Goal: Communication & Community: Answer question/provide support

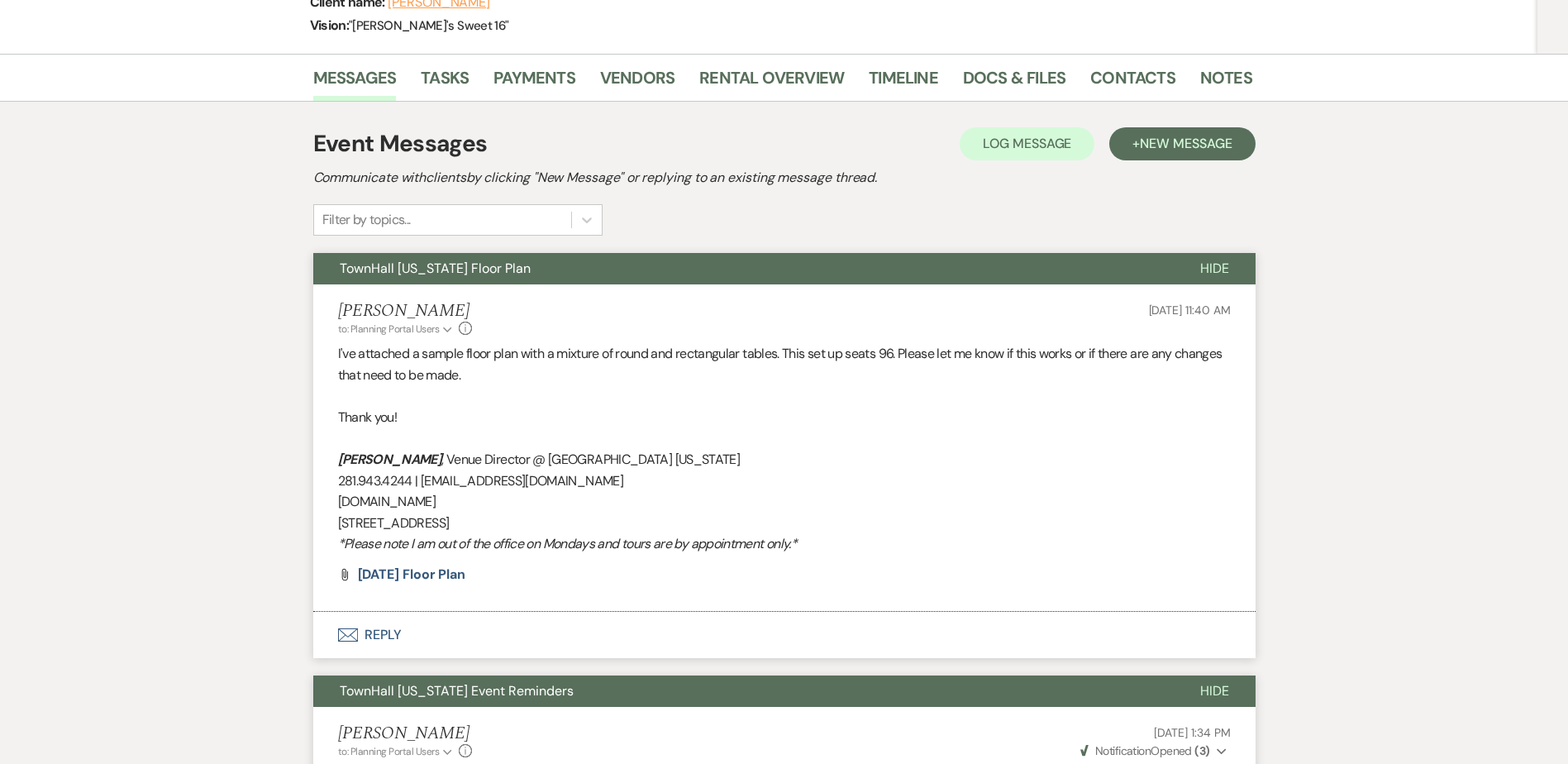
scroll to position [165, 0]
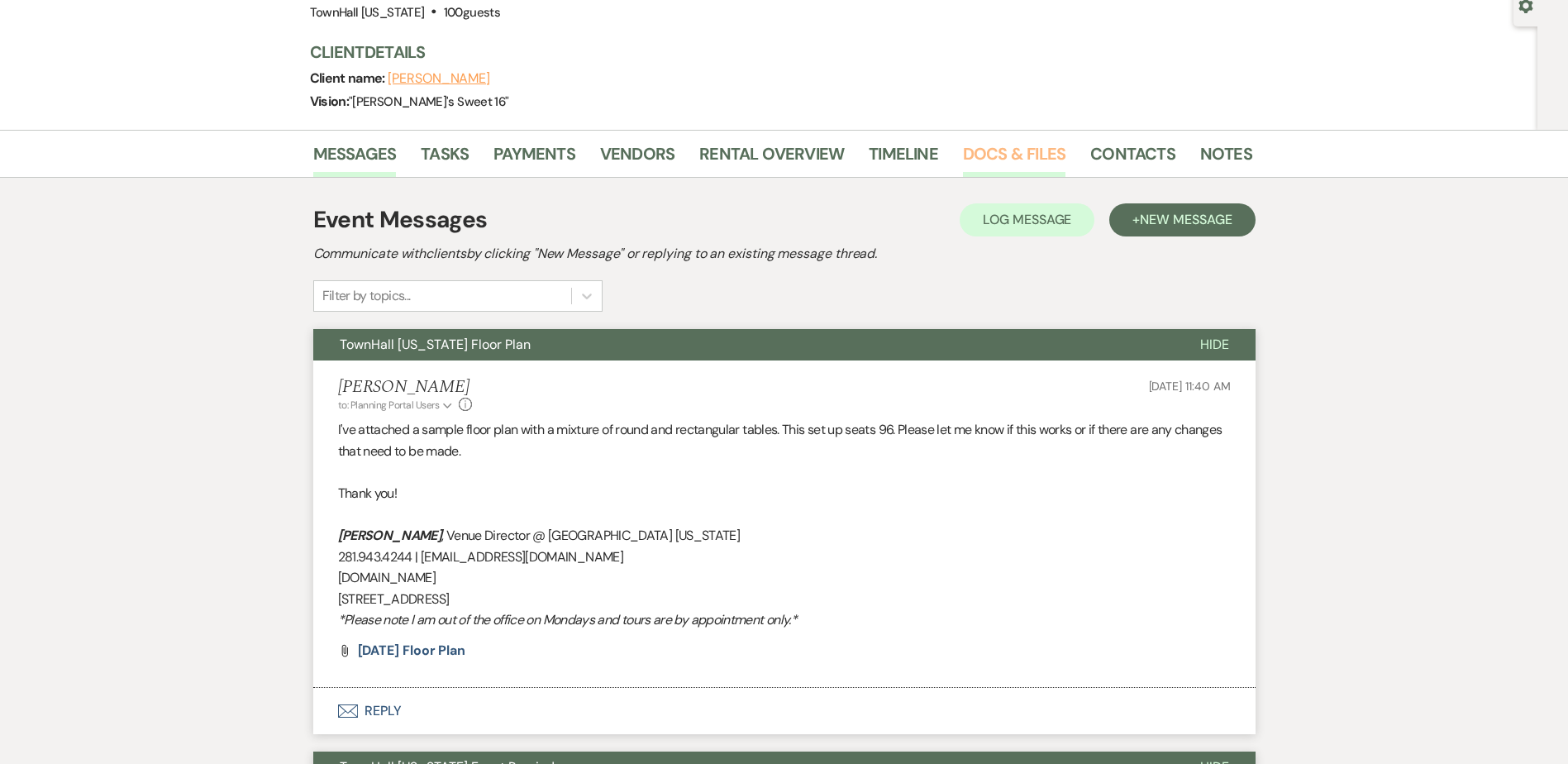
click at [1024, 163] on link "Docs & Files" at bounding box center [1014, 158] width 103 height 37
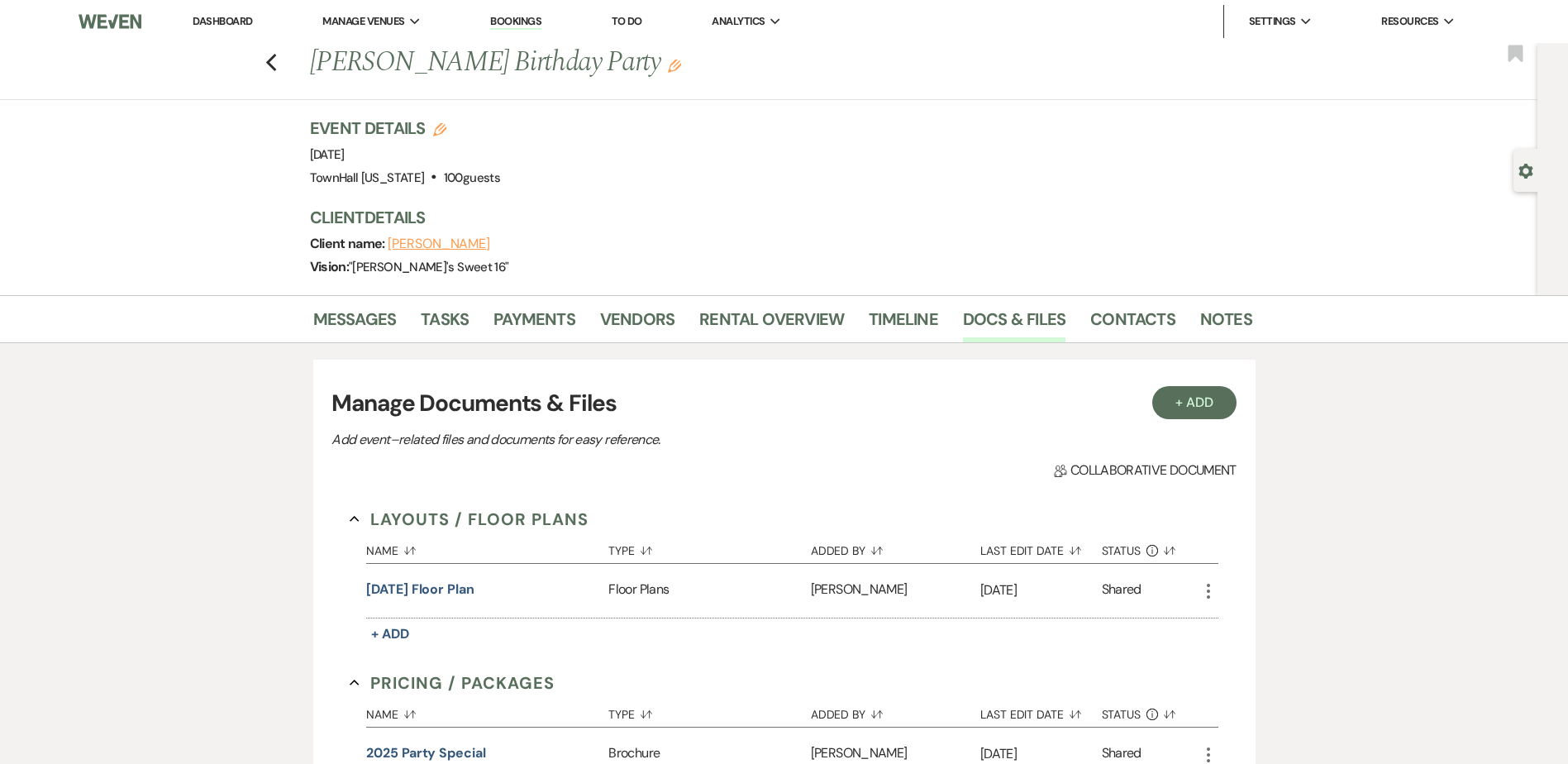
click at [200, 19] on link "Dashboard" at bounding box center [222, 21] width 59 height 14
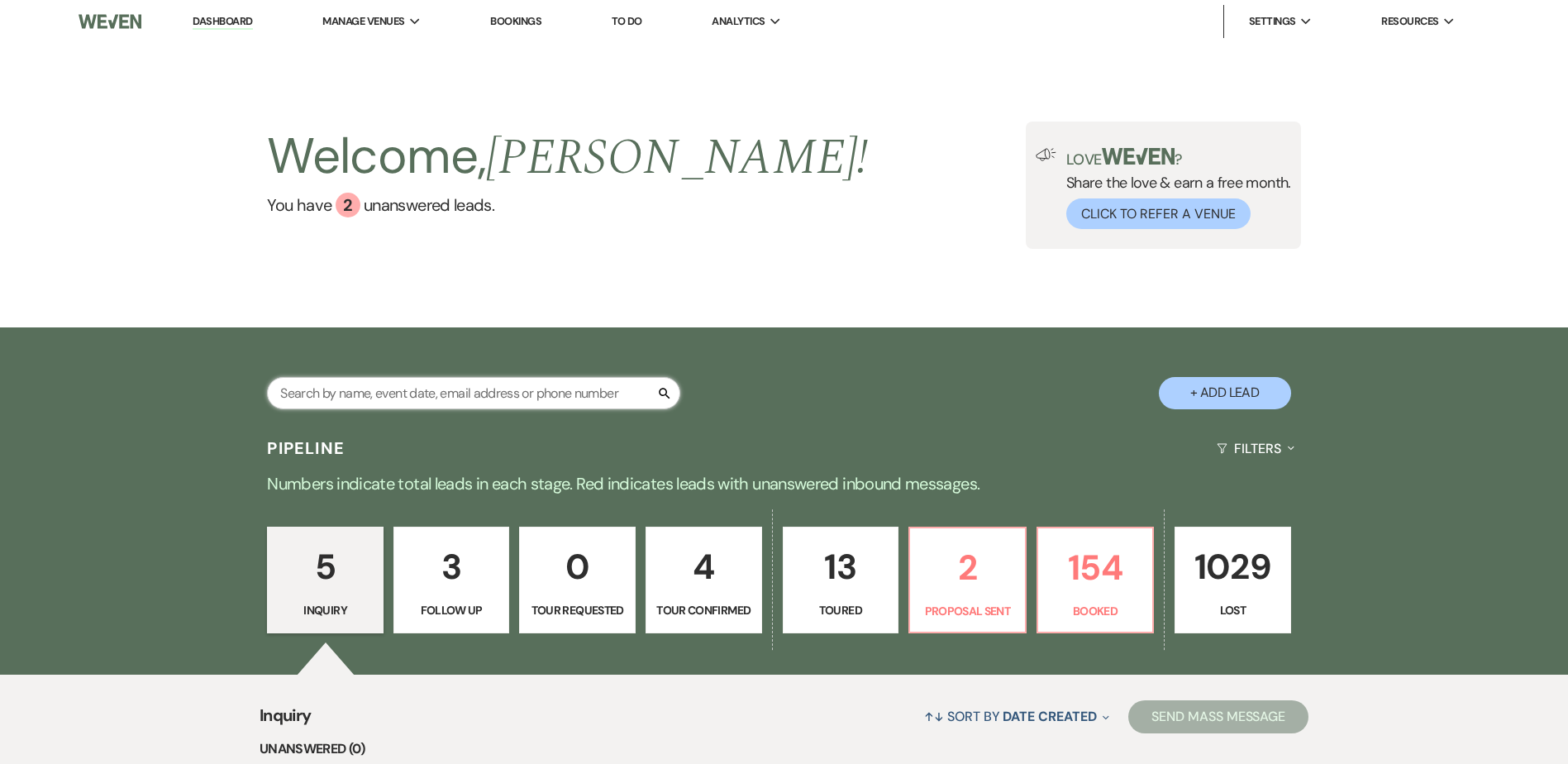
click at [412, 403] on input "text" at bounding box center [473, 392] width 413 height 33
type input "[PERSON_NAME]"
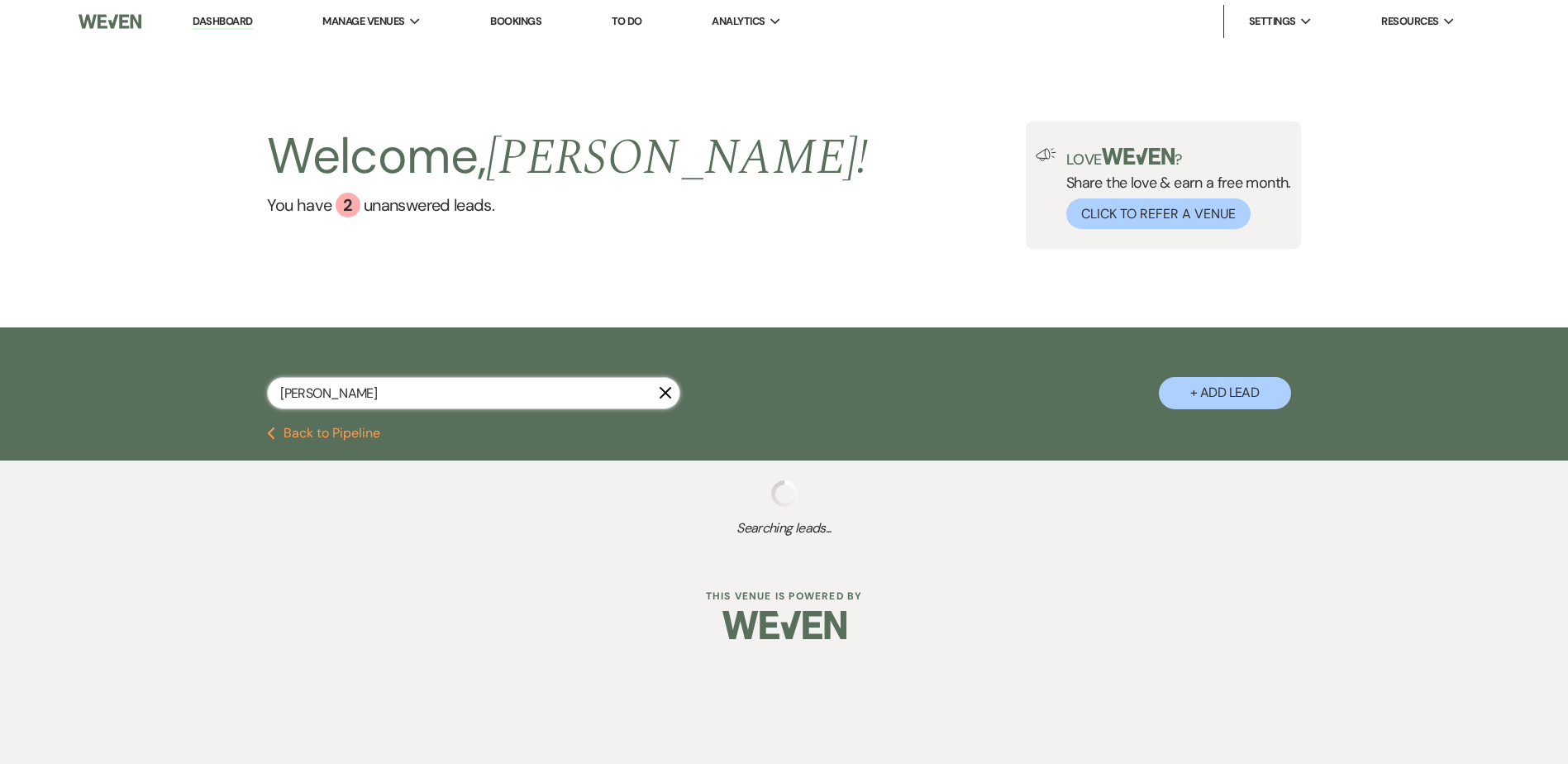
select select "8"
select select "5"
select select "8"
select select "10"
select select "8"
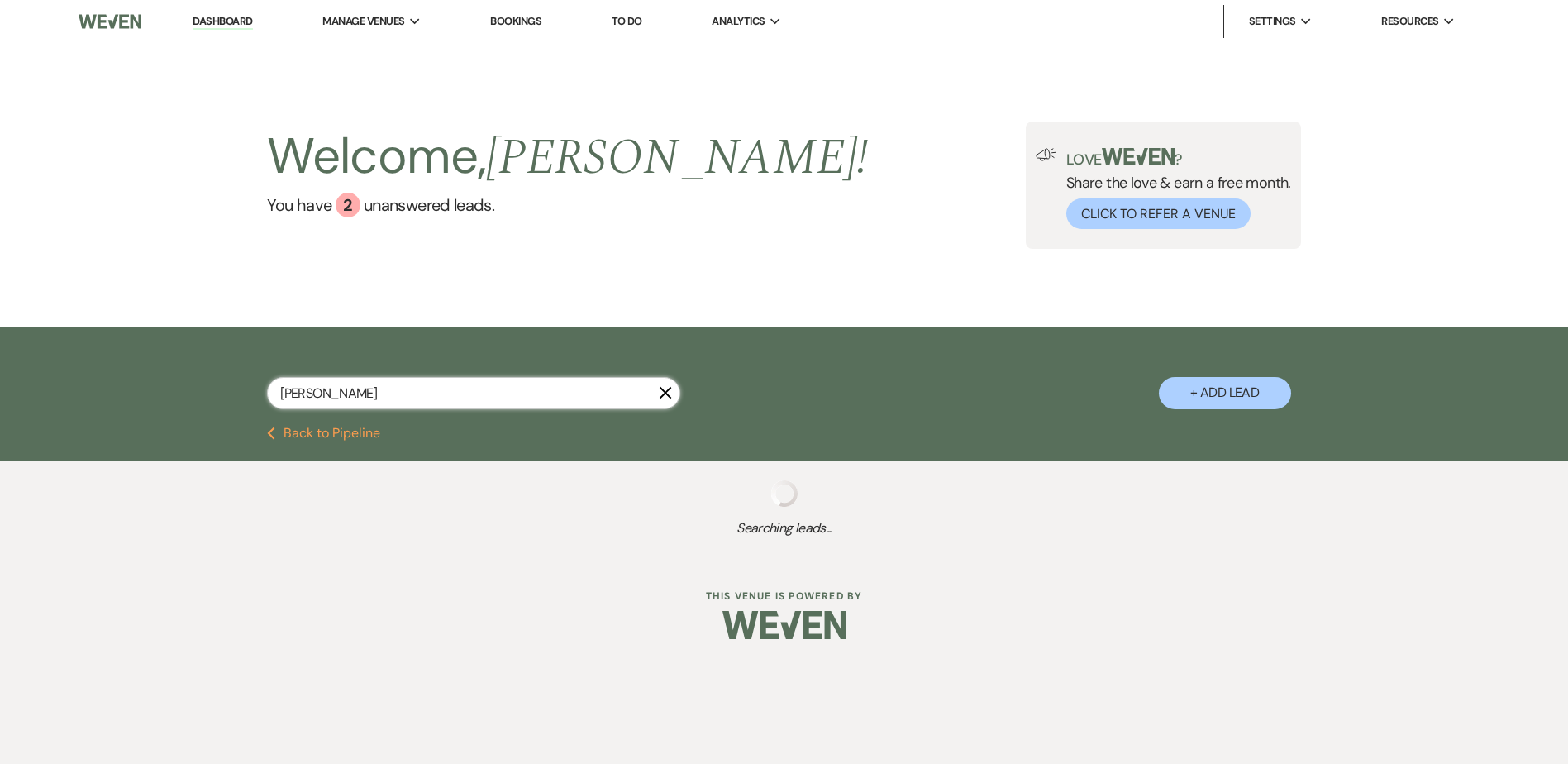
select select "5"
select select "8"
select select "5"
select select "8"
select select "5"
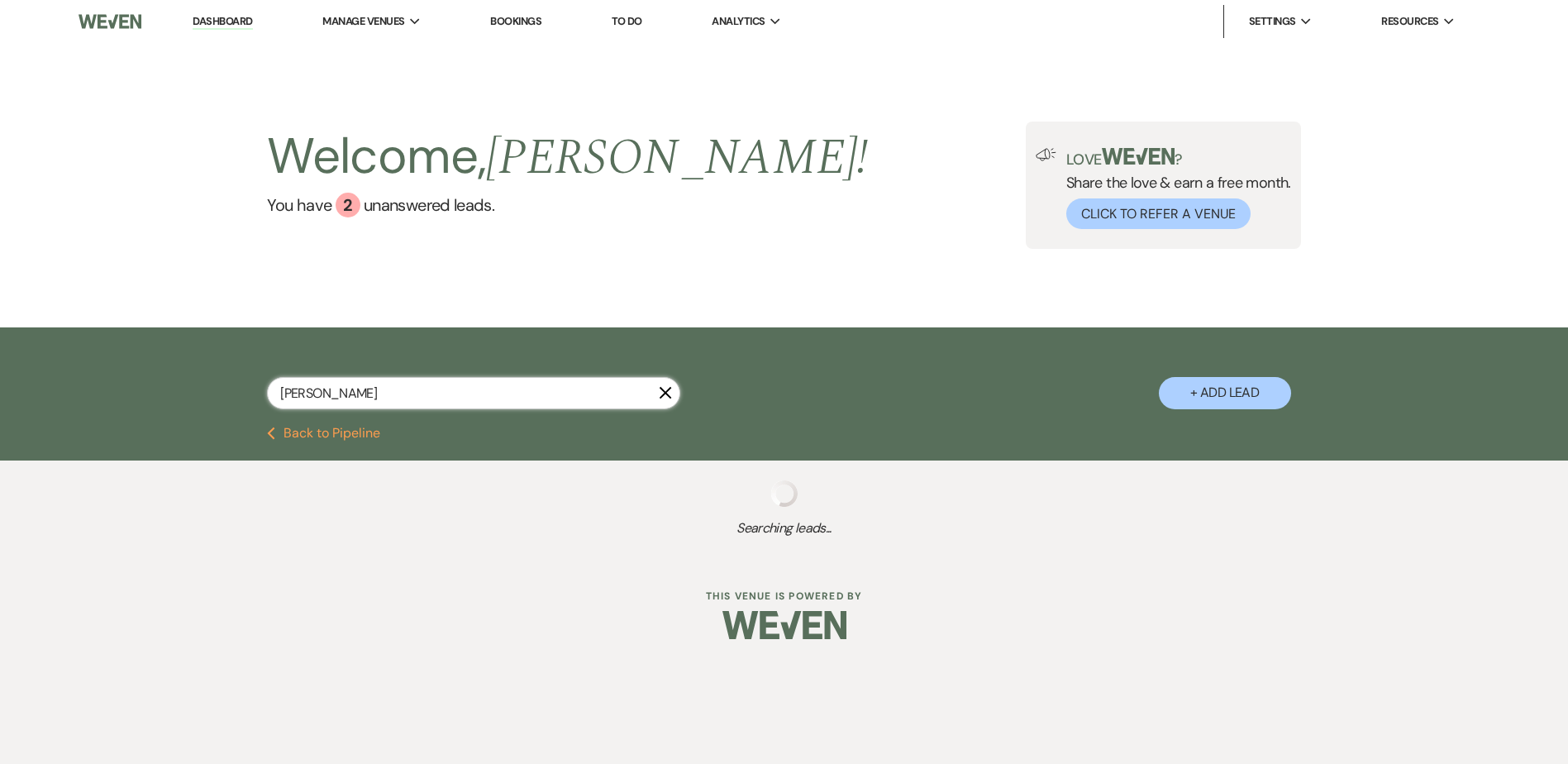
select select "8"
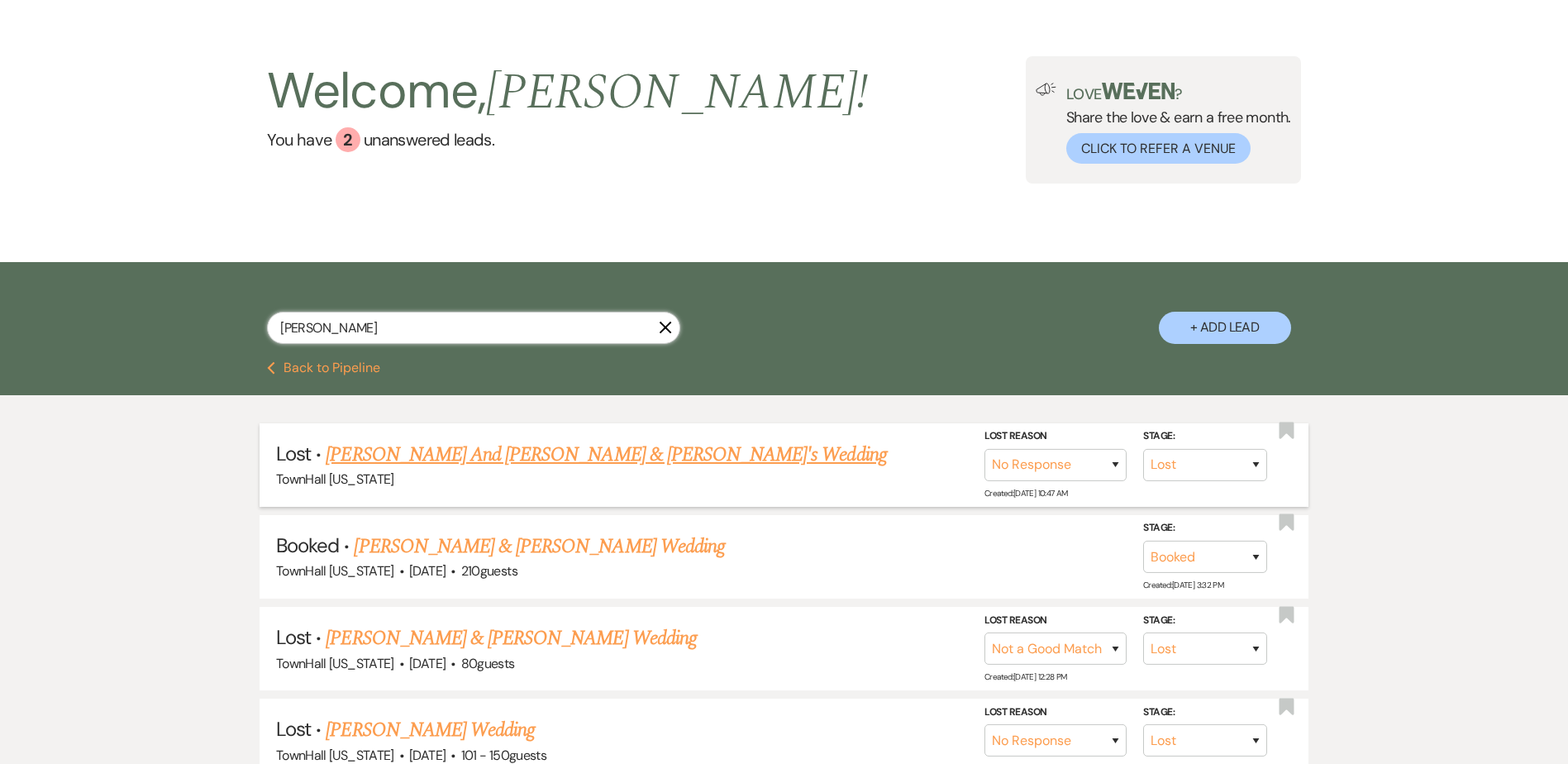
scroll to position [165, 0]
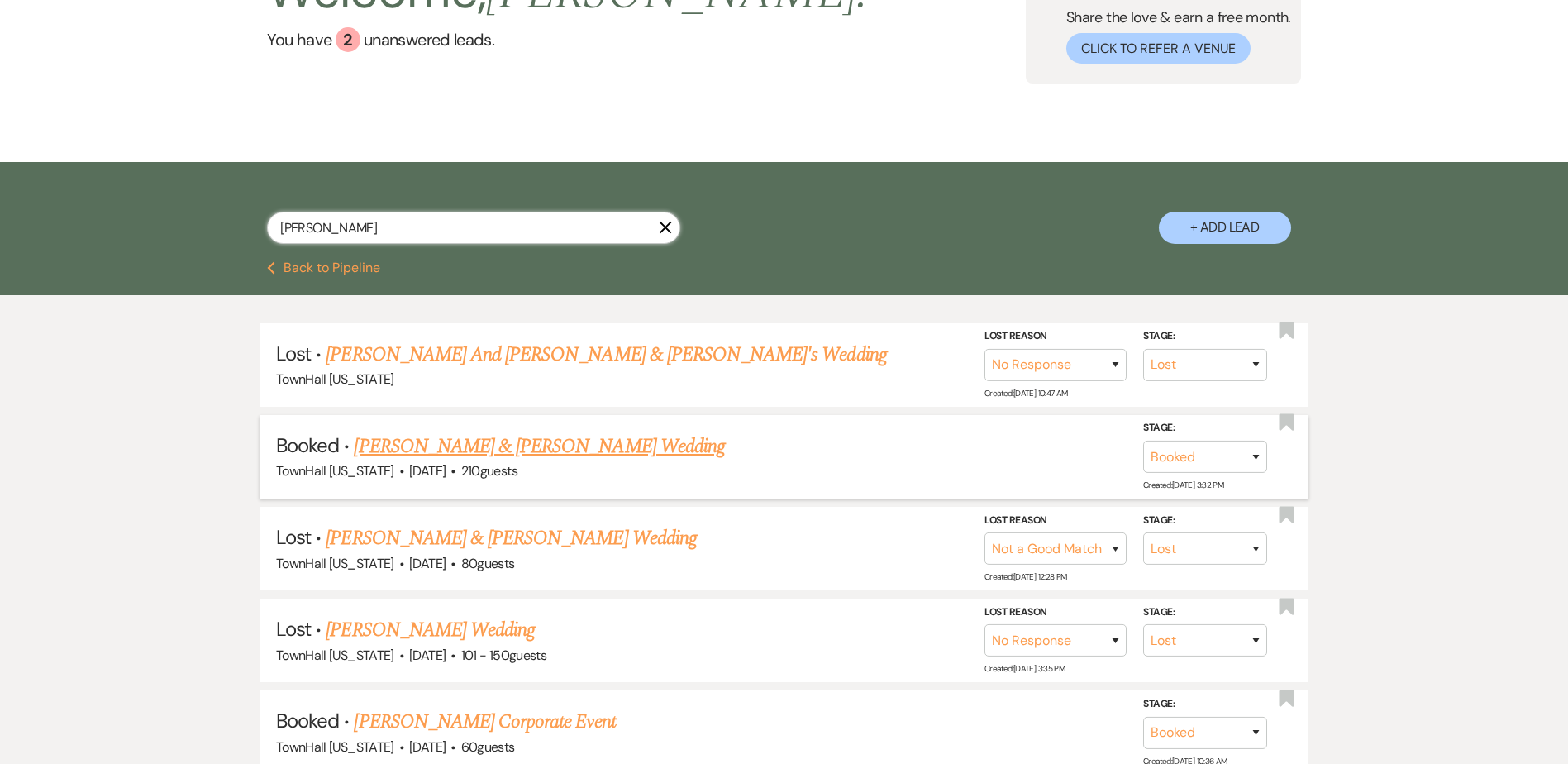
type input "[PERSON_NAME]"
click at [566, 449] on link "[PERSON_NAME] & [PERSON_NAME] Wedding" at bounding box center [538, 447] width 371 height 30
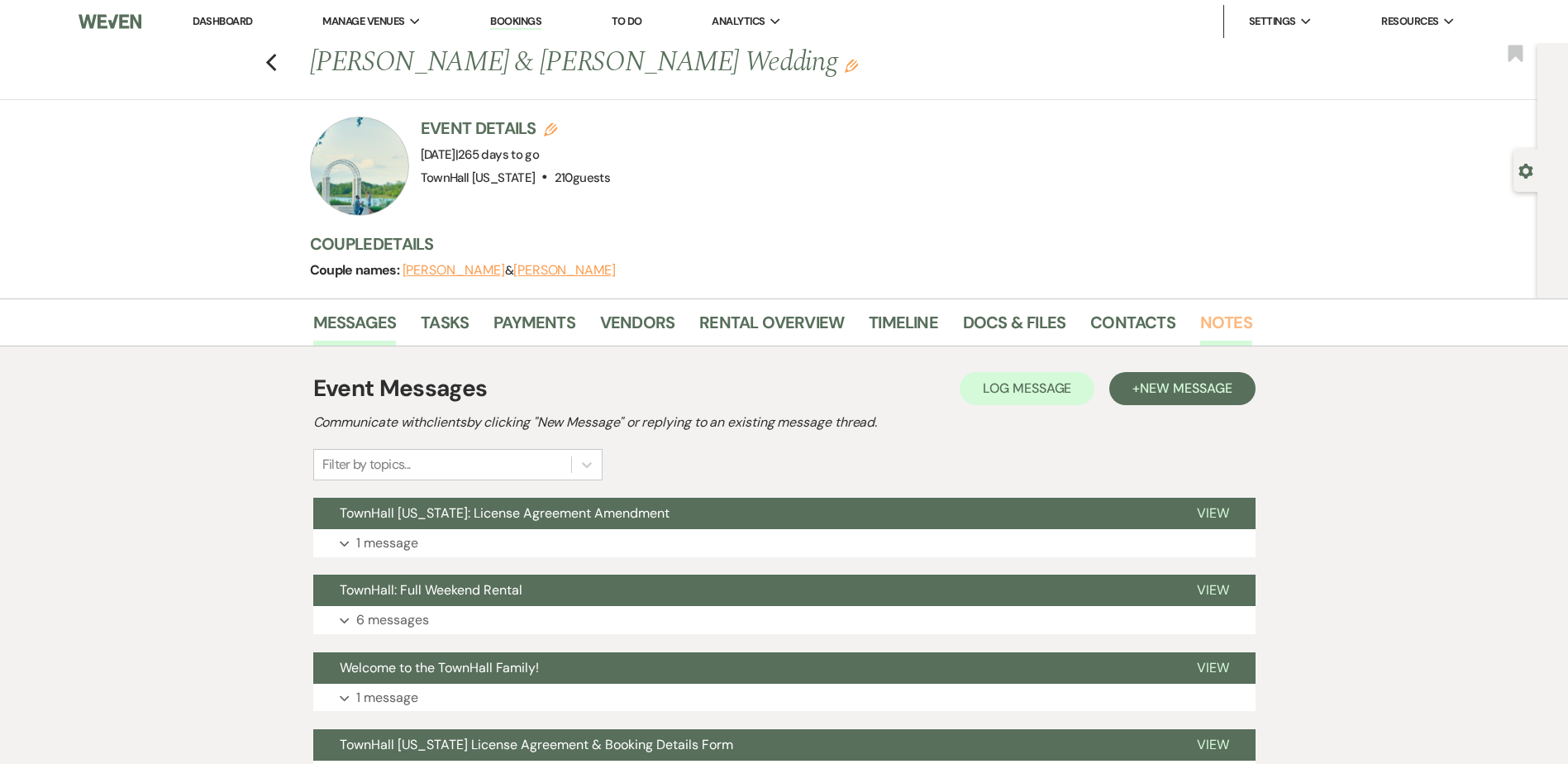
click at [1230, 319] on link "Notes" at bounding box center [1226, 327] width 52 height 37
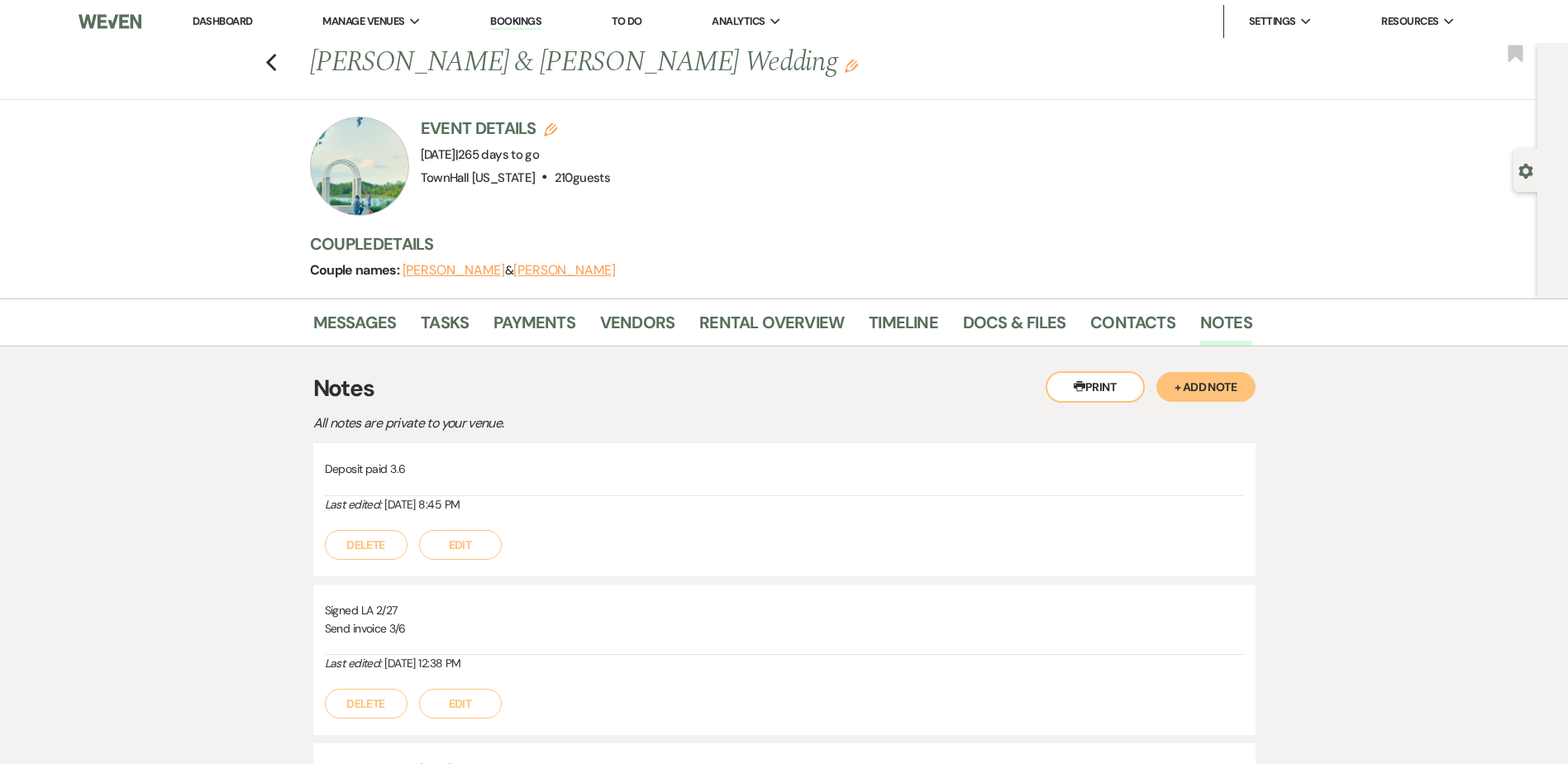
click at [1225, 392] on button "+ Add Note" at bounding box center [1205, 386] width 99 height 30
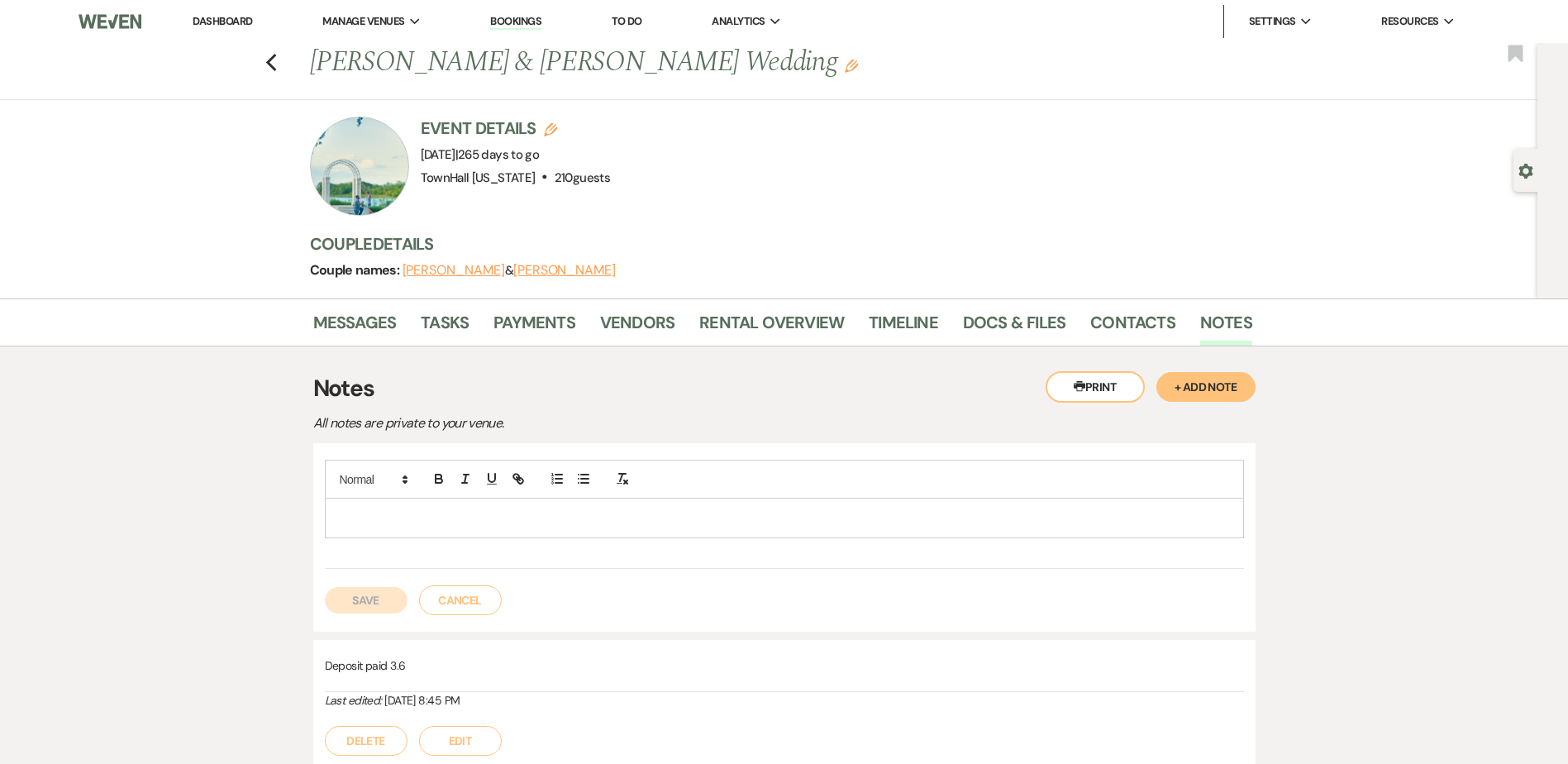
click at [346, 504] on div at bounding box center [784, 517] width 917 height 38
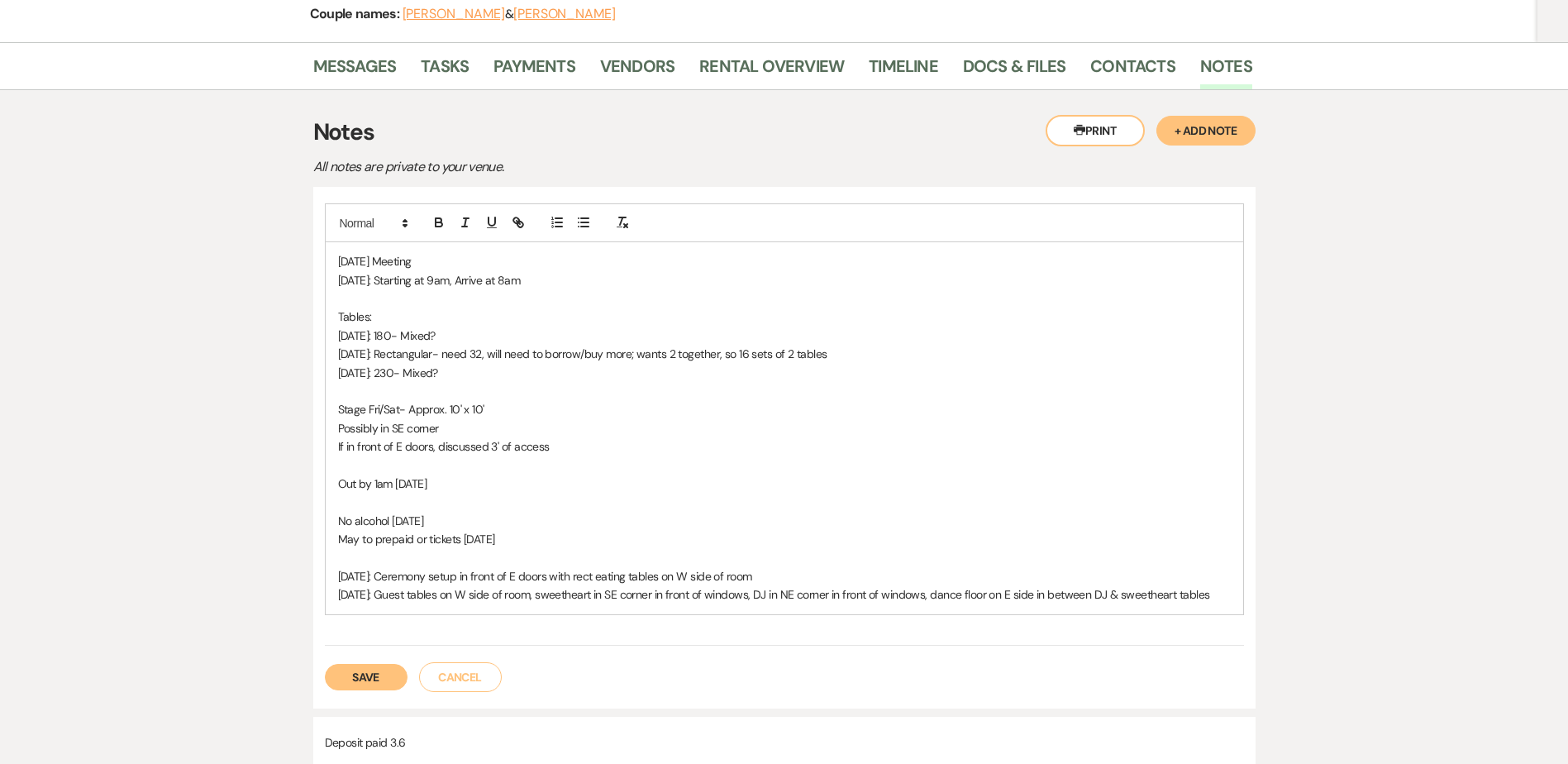
scroll to position [343, 0]
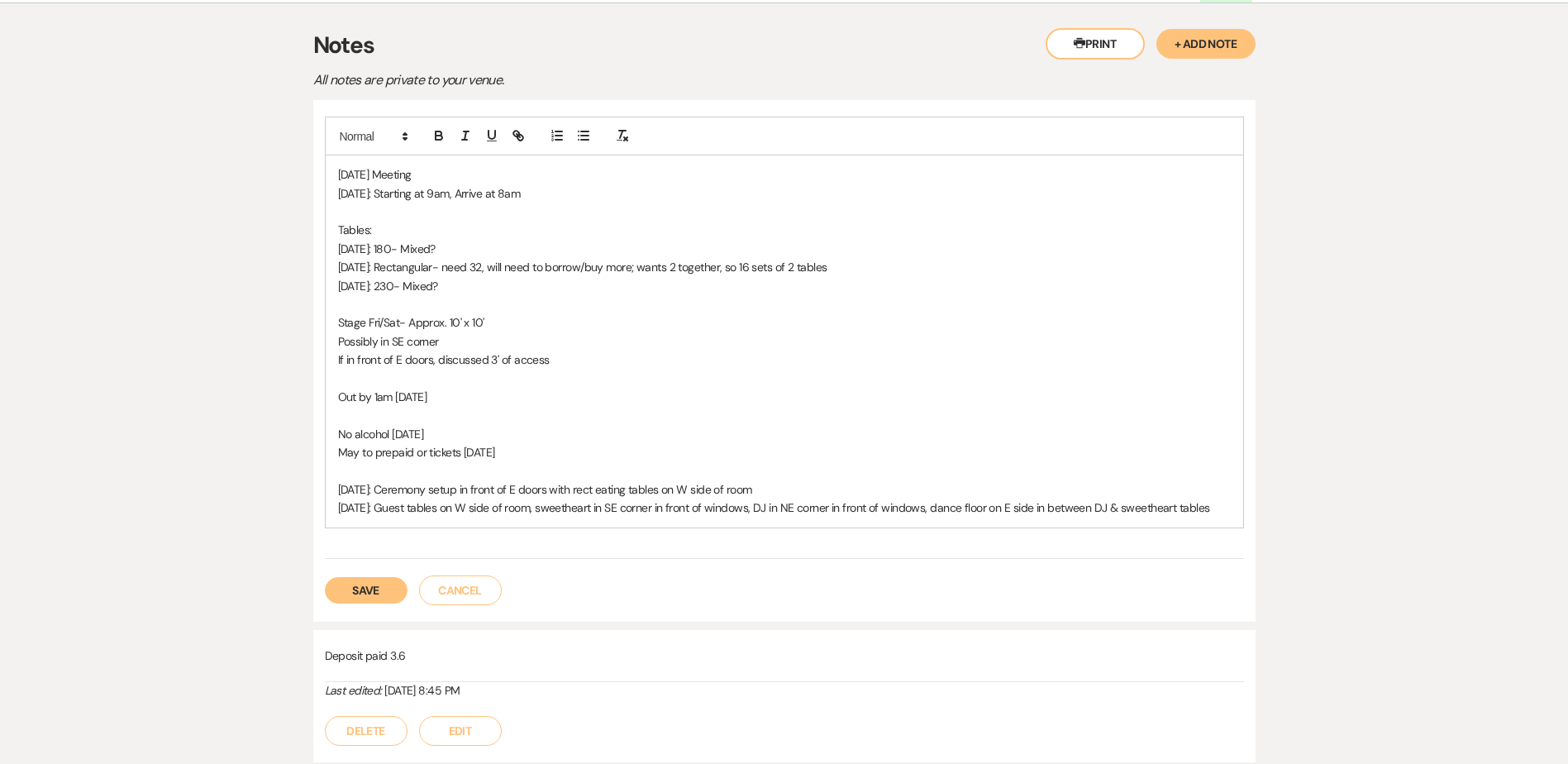
click at [360, 588] on button "Save" at bounding box center [367, 590] width 83 height 27
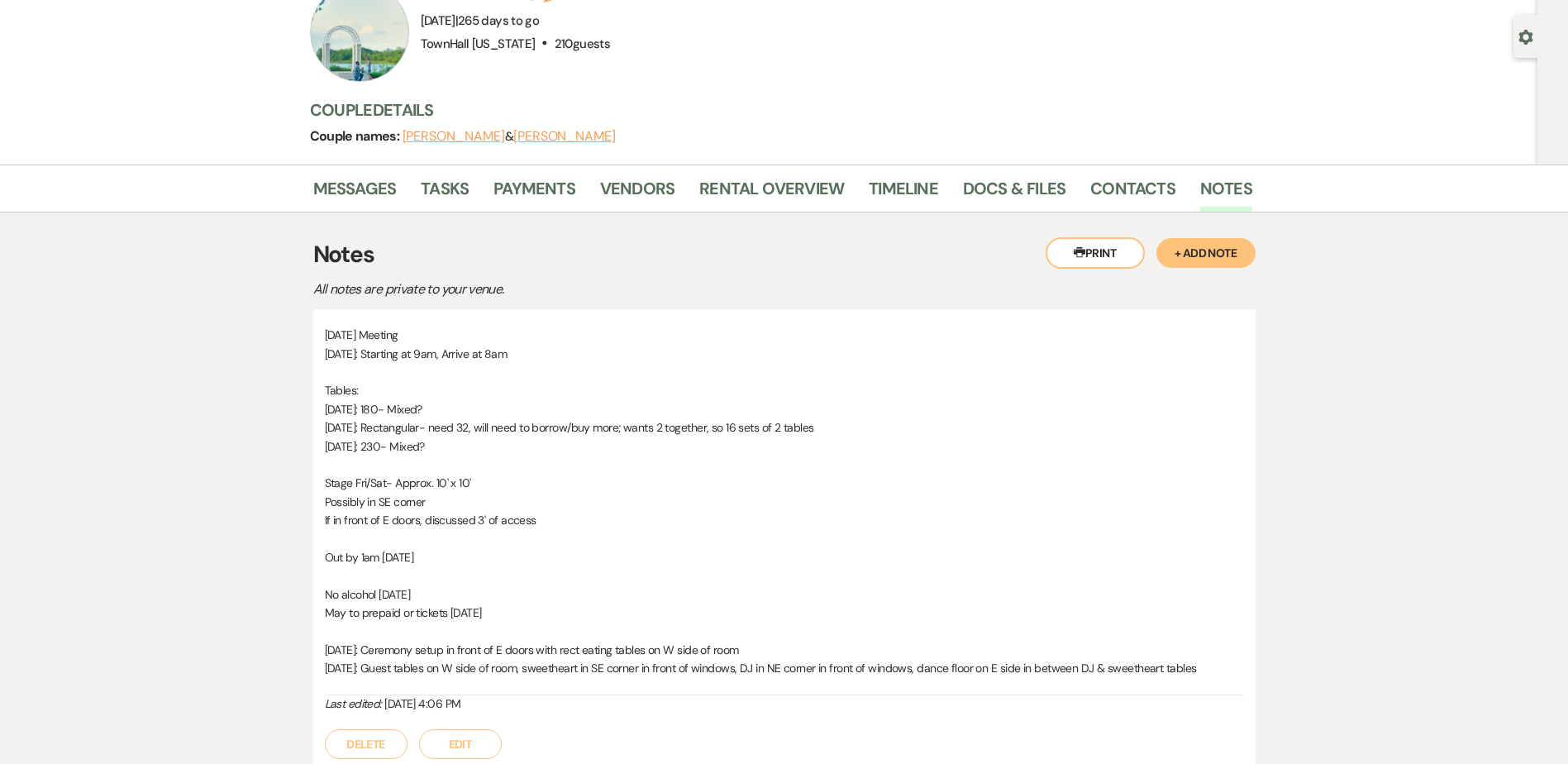
scroll to position [0, 0]
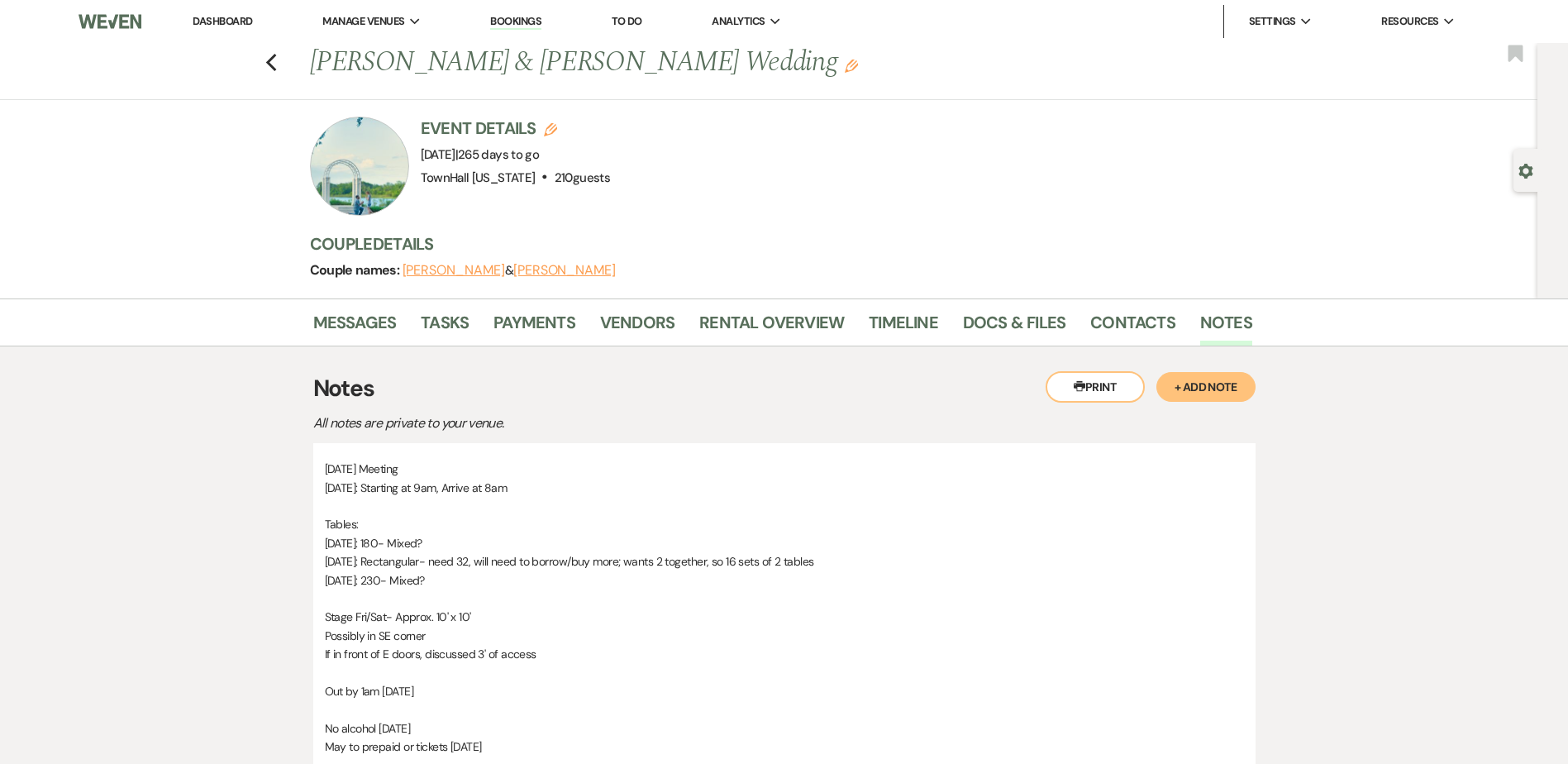
click at [232, 20] on link "Dashboard" at bounding box center [222, 21] width 59 height 14
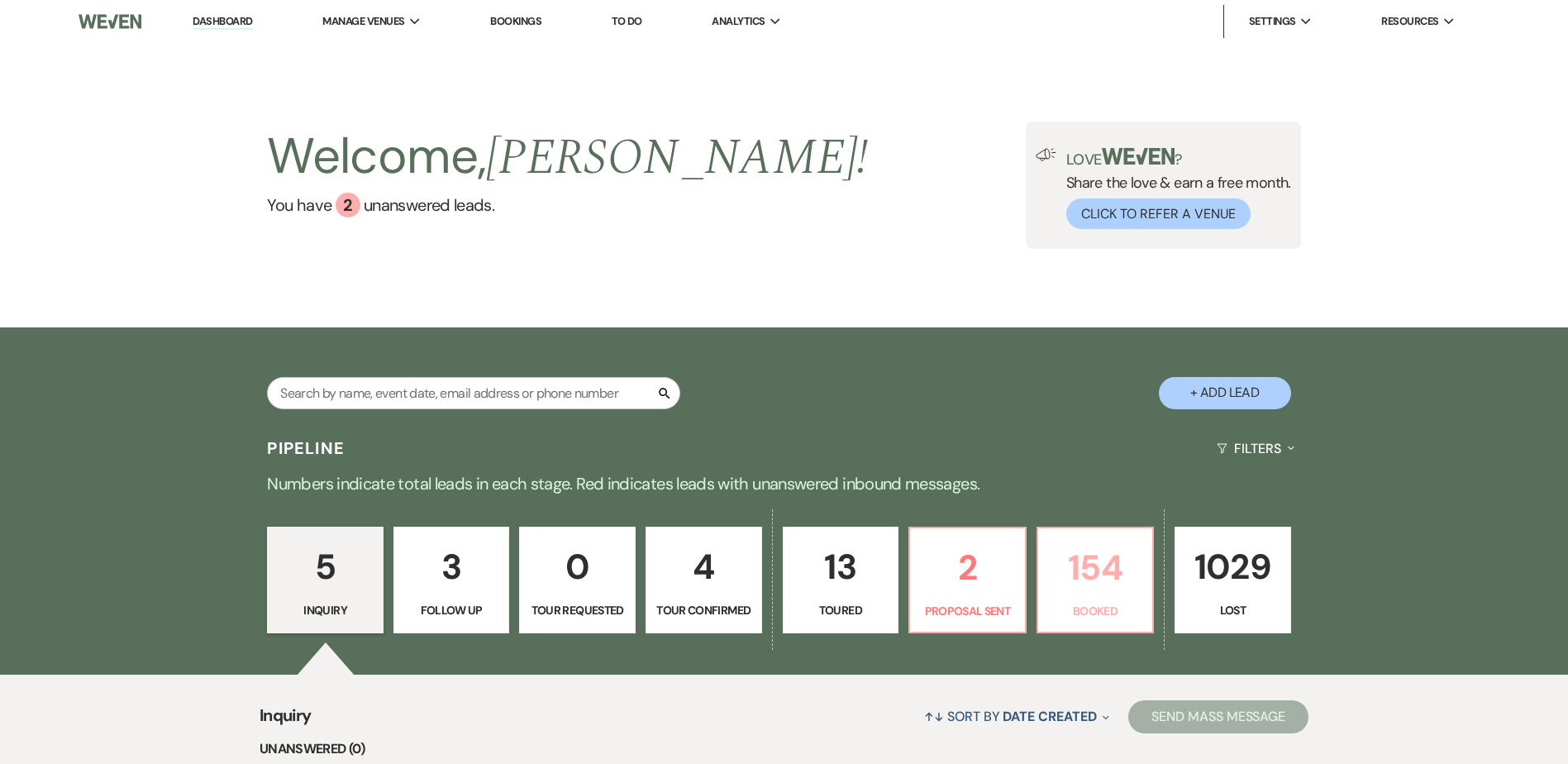
click at [1124, 553] on p "154" at bounding box center [1096, 567] width 95 height 55
select select "7"
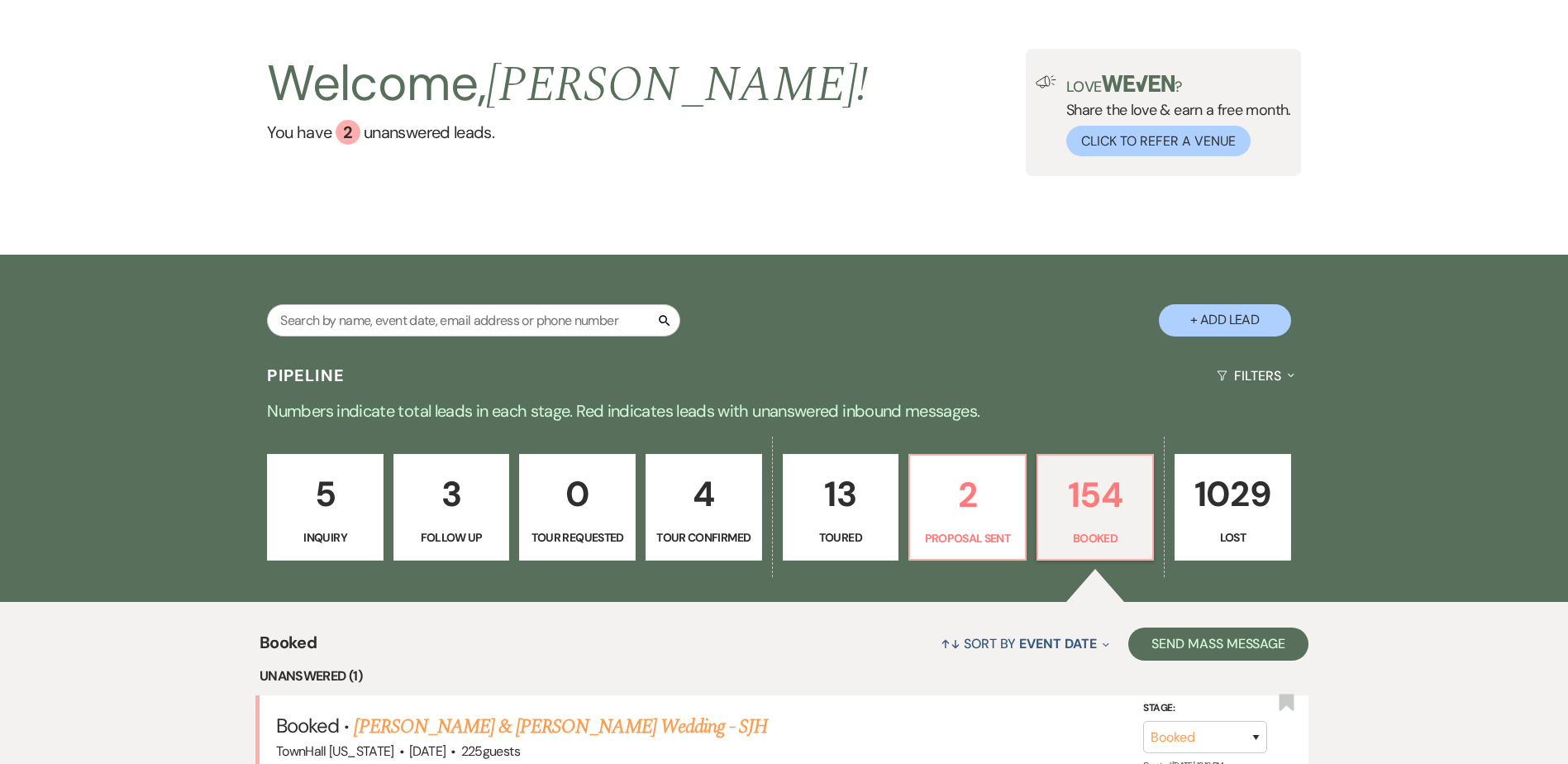
scroll to position [579, 0]
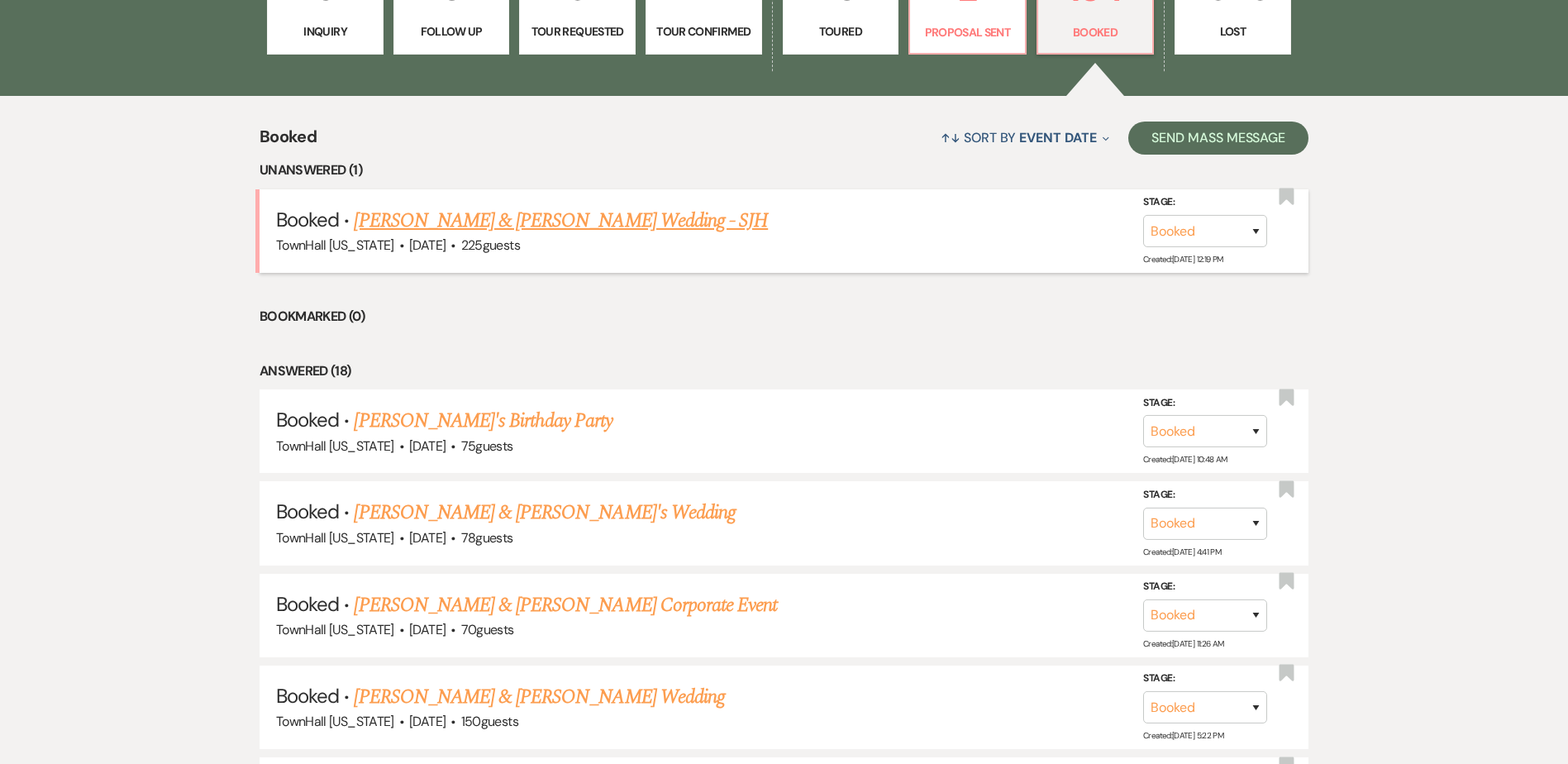
click at [556, 222] on link "[PERSON_NAME] & [PERSON_NAME] Wedding - SJH" at bounding box center [560, 220] width 414 height 30
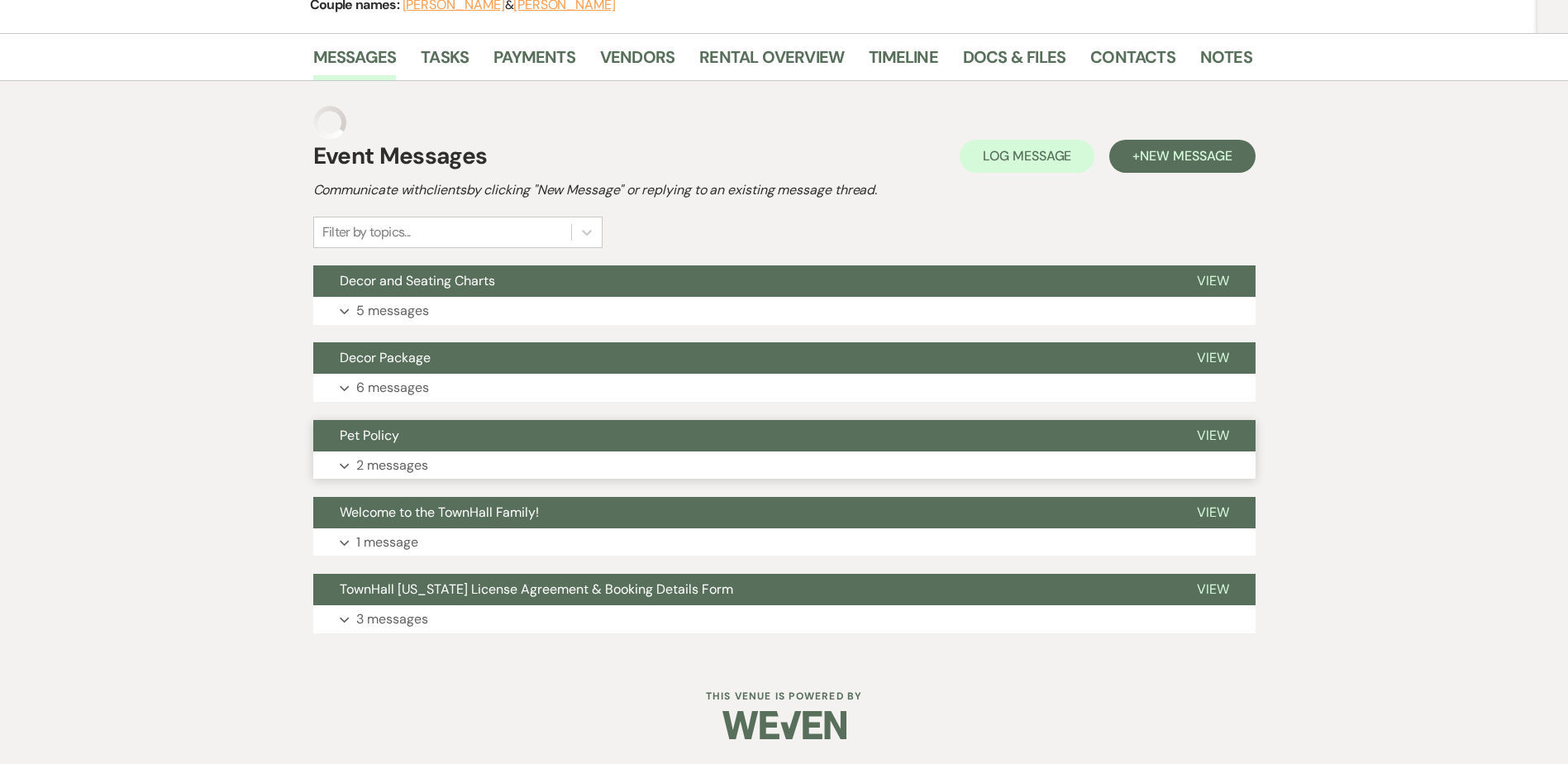
scroll to position [453, 0]
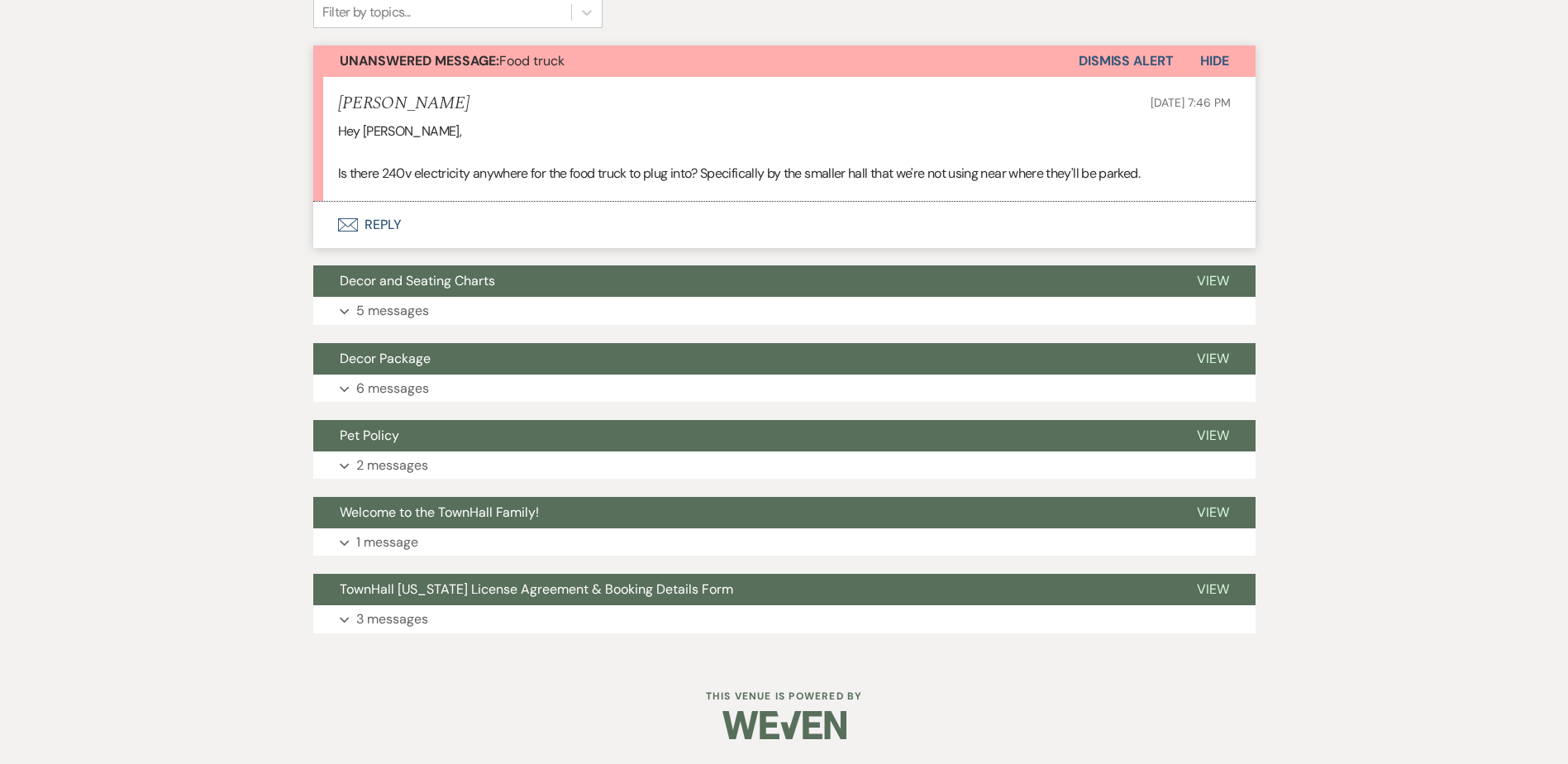
click at [401, 224] on button "Envelope Reply" at bounding box center [784, 224] width 943 height 46
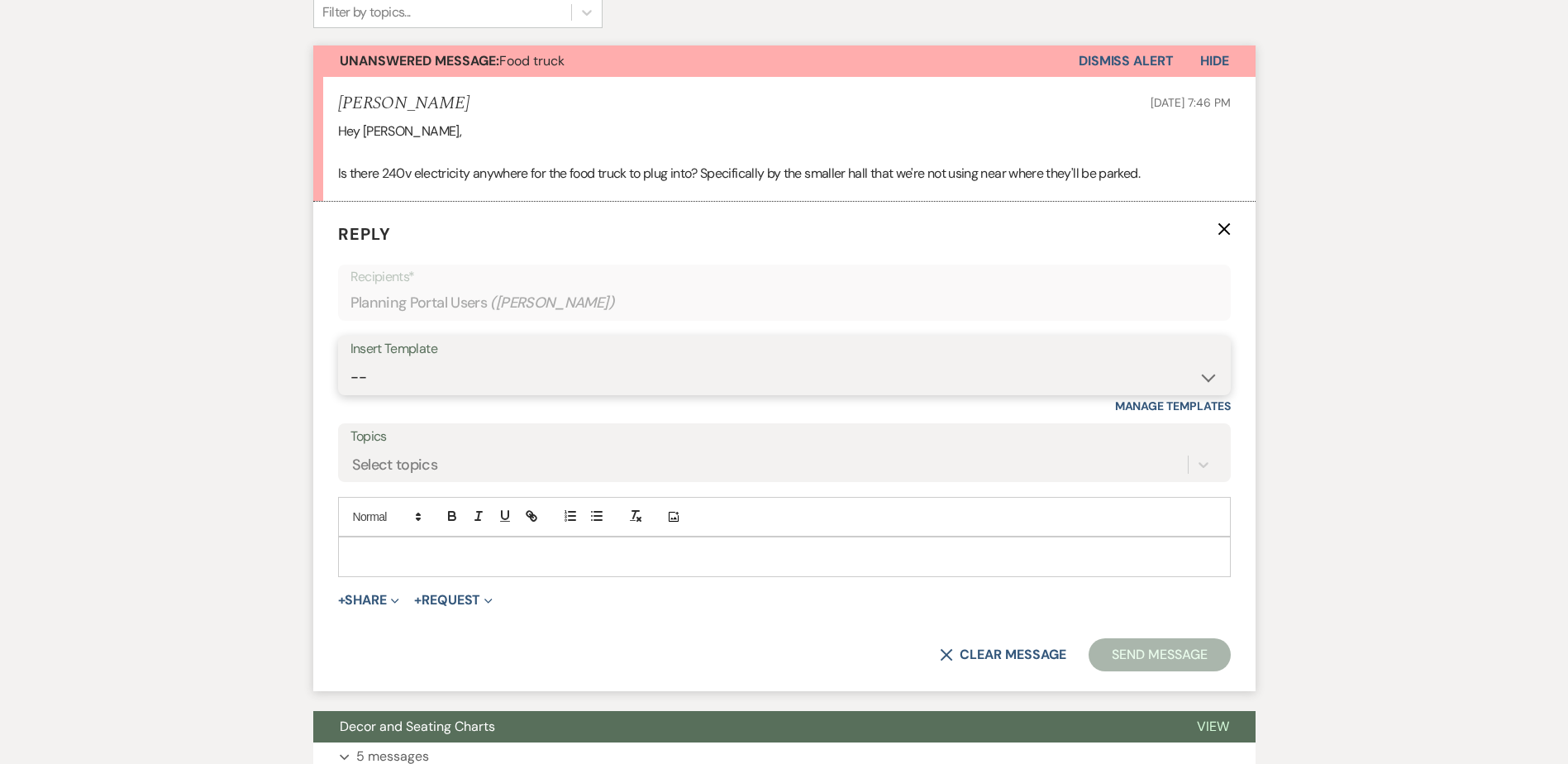
click at [437, 387] on select "-- Wedding Inquiry Follow Up: 2-3 days after initial lead- Avg Cost + Albums Th…" at bounding box center [784, 378] width 867 height 33
select select "1516"
click at [351, 362] on select "-- Wedding Inquiry Follow Up: 2-3 days after initial lead- Avg Cost + Albums Th…" at bounding box center [784, 378] width 867 height 33
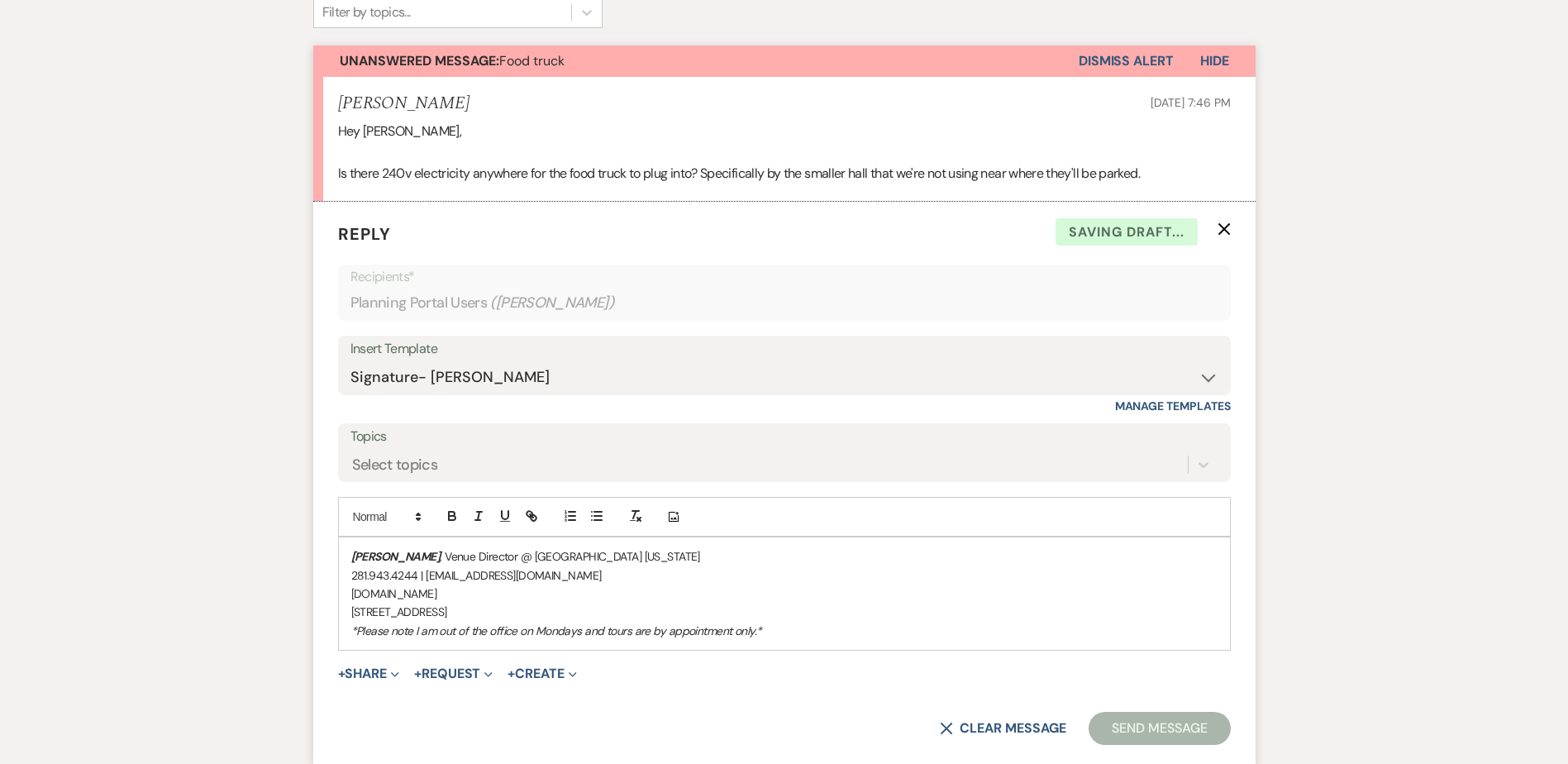
click at [354, 552] on em "[PERSON_NAME]" at bounding box center [395, 555] width 89 height 15
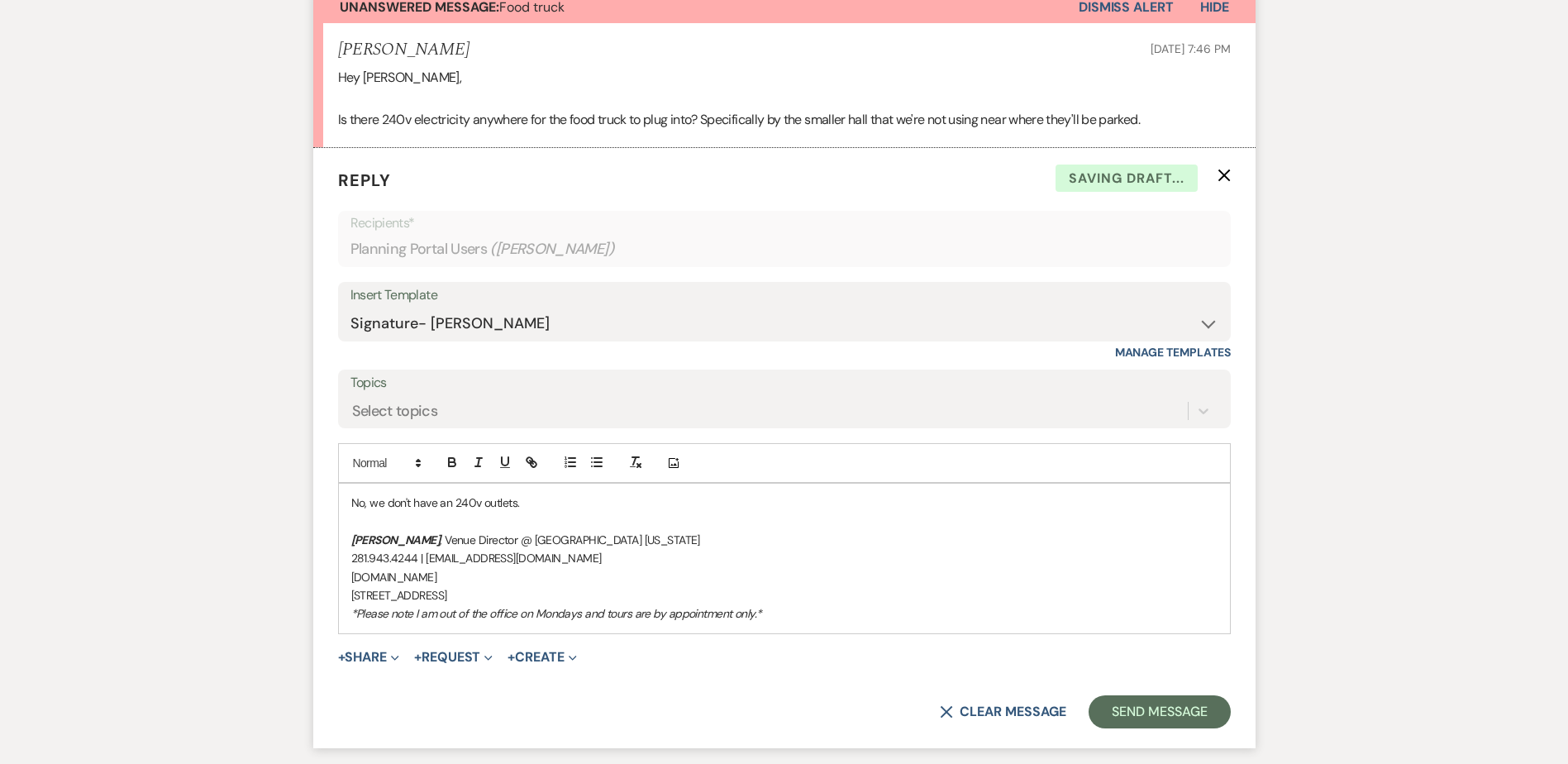
scroll to position [535, 0]
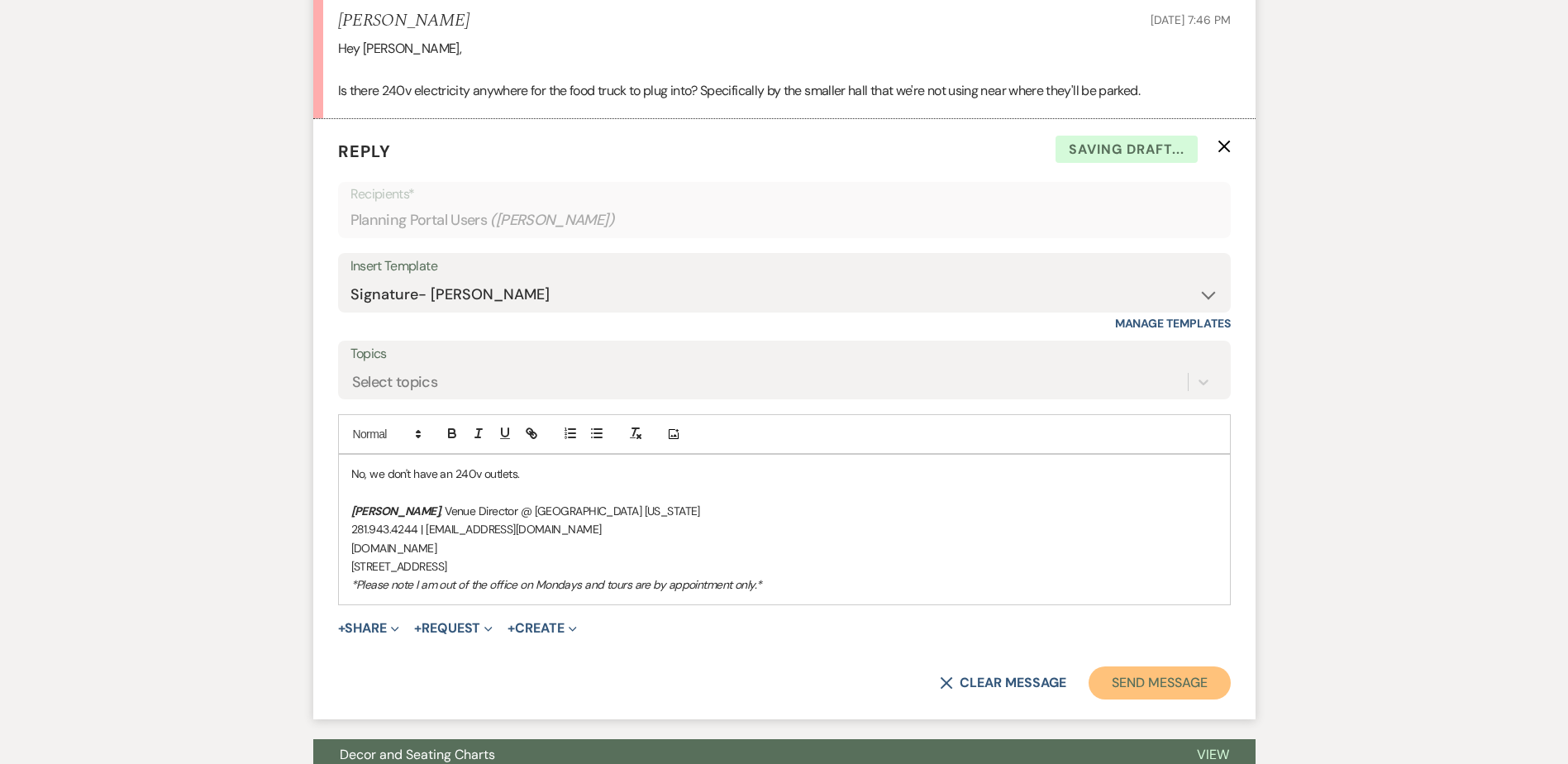
click at [1158, 693] on button "Send Message" at bounding box center [1159, 682] width 141 height 33
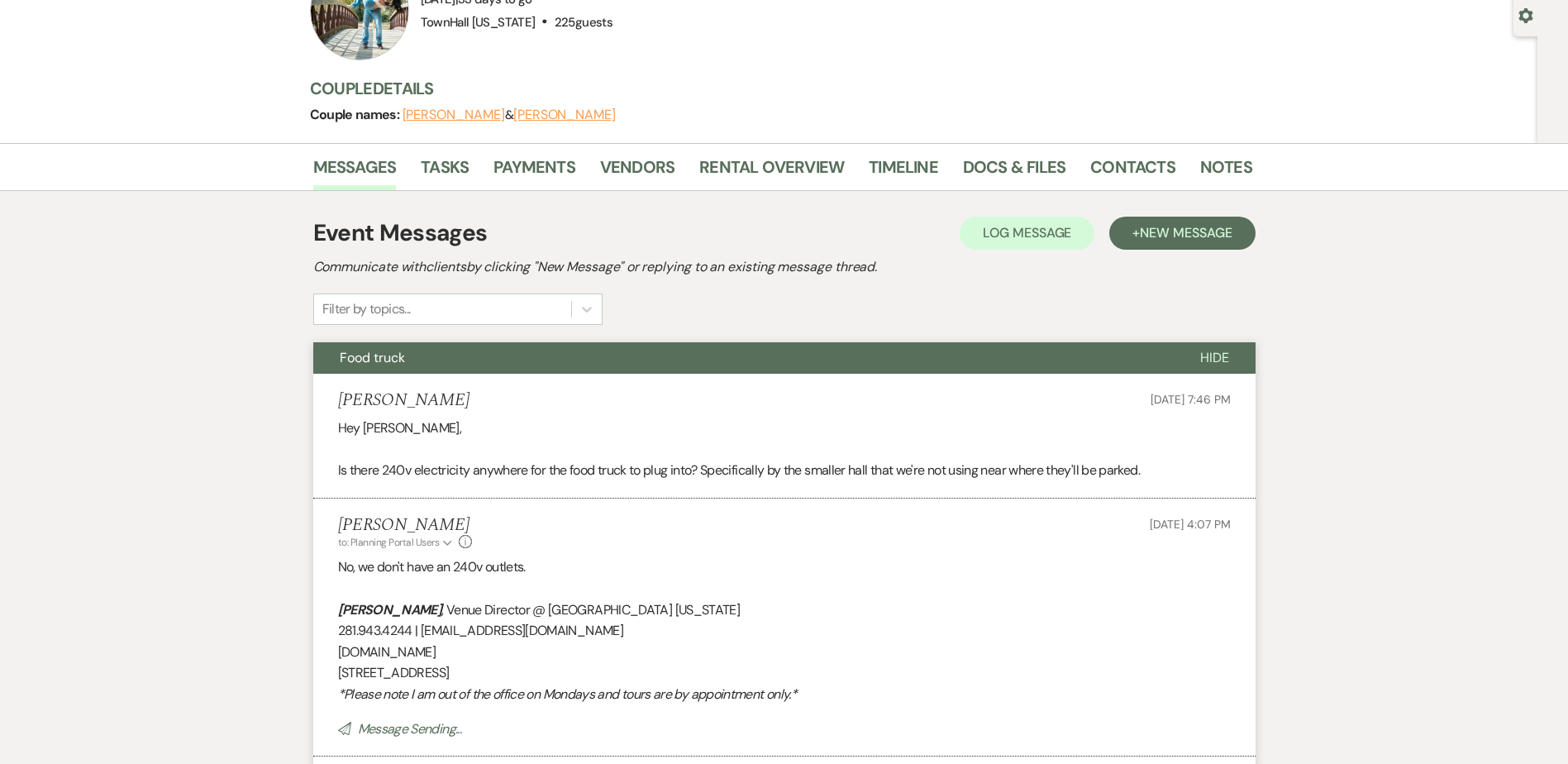
scroll to position [0, 0]
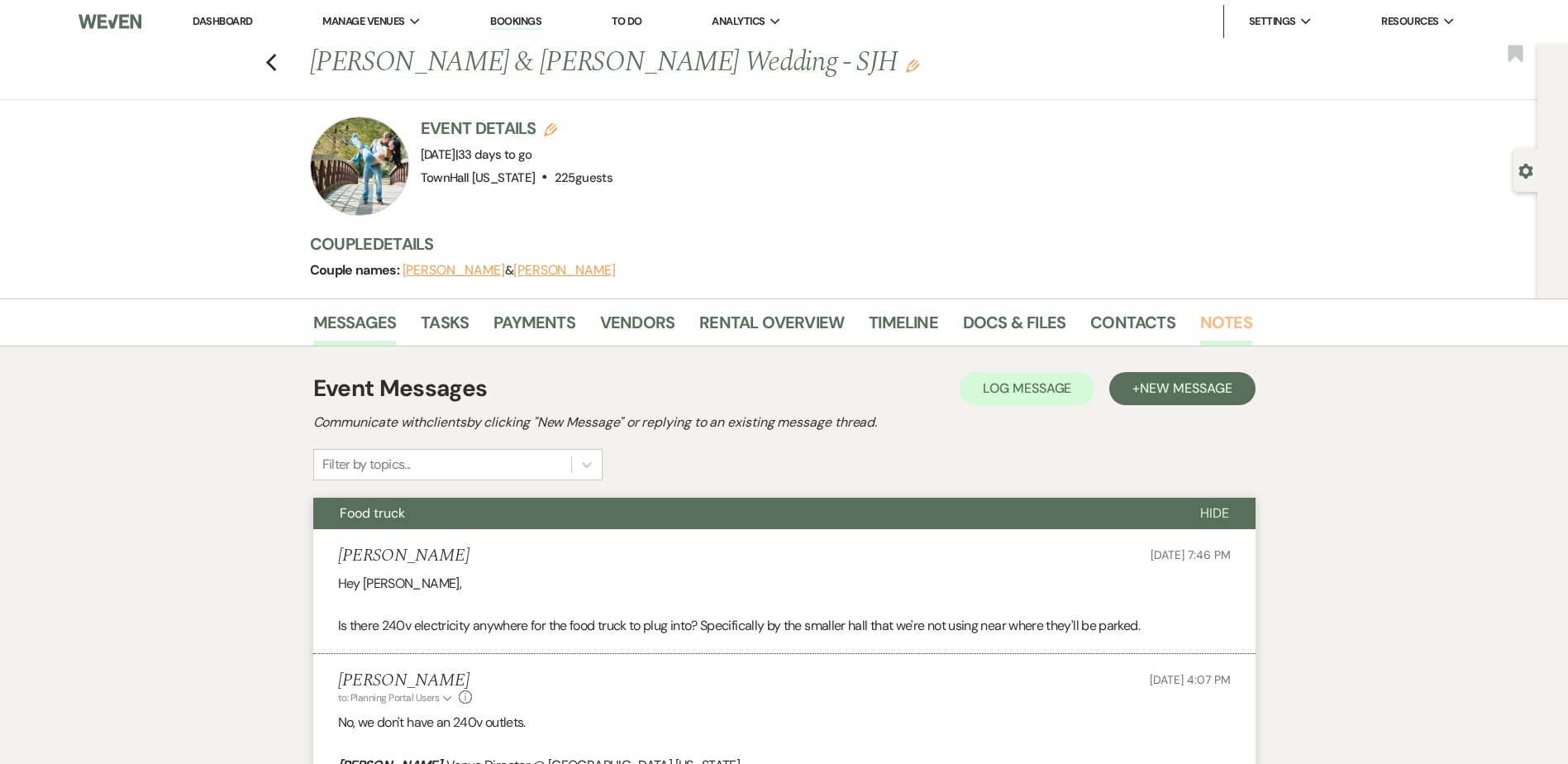
click at [1230, 319] on link "Notes" at bounding box center [1226, 327] width 52 height 37
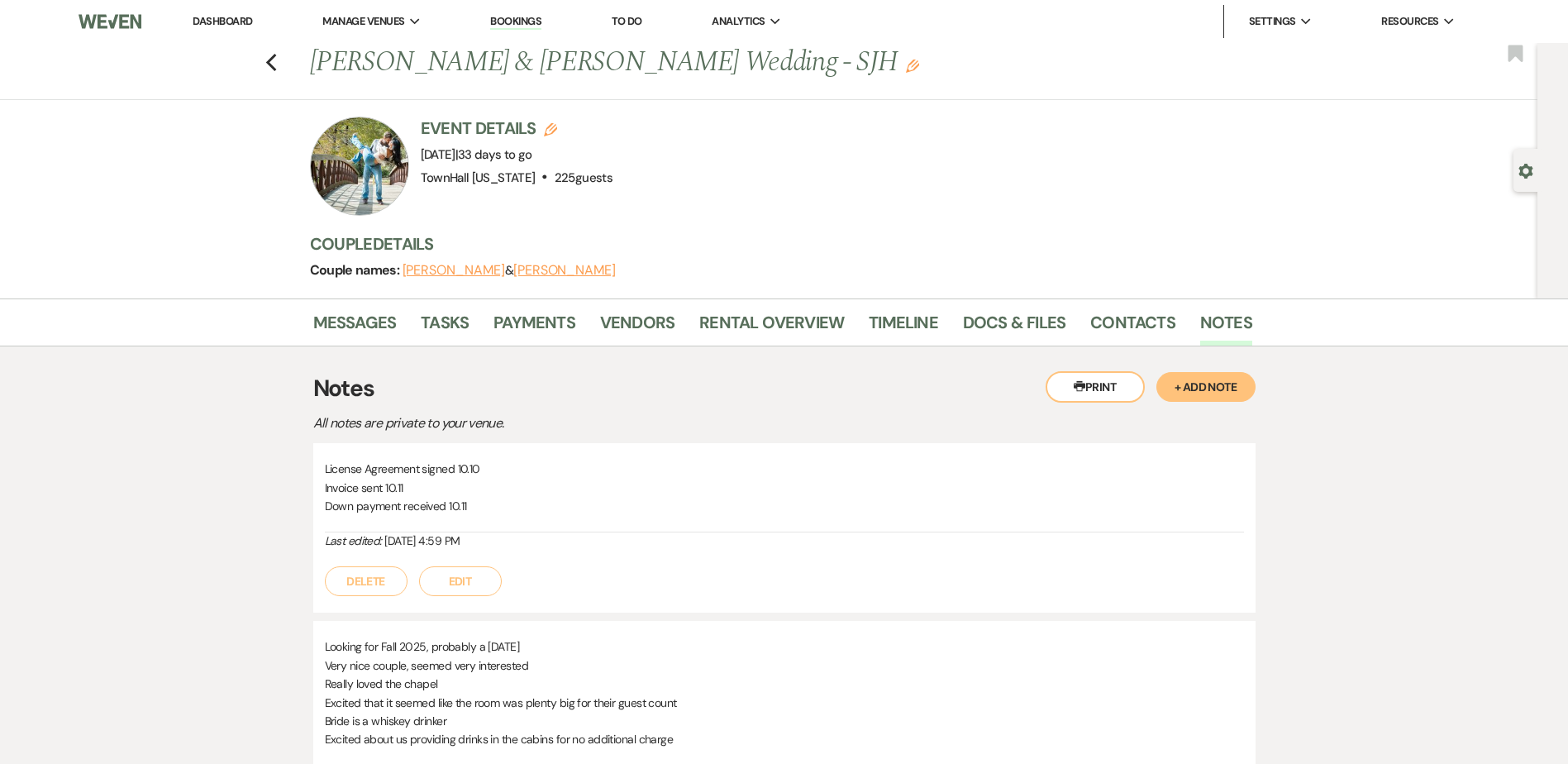
click at [1197, 396] on button "+ Add Note" at bounding box center [1205, 386] width 99 height 30
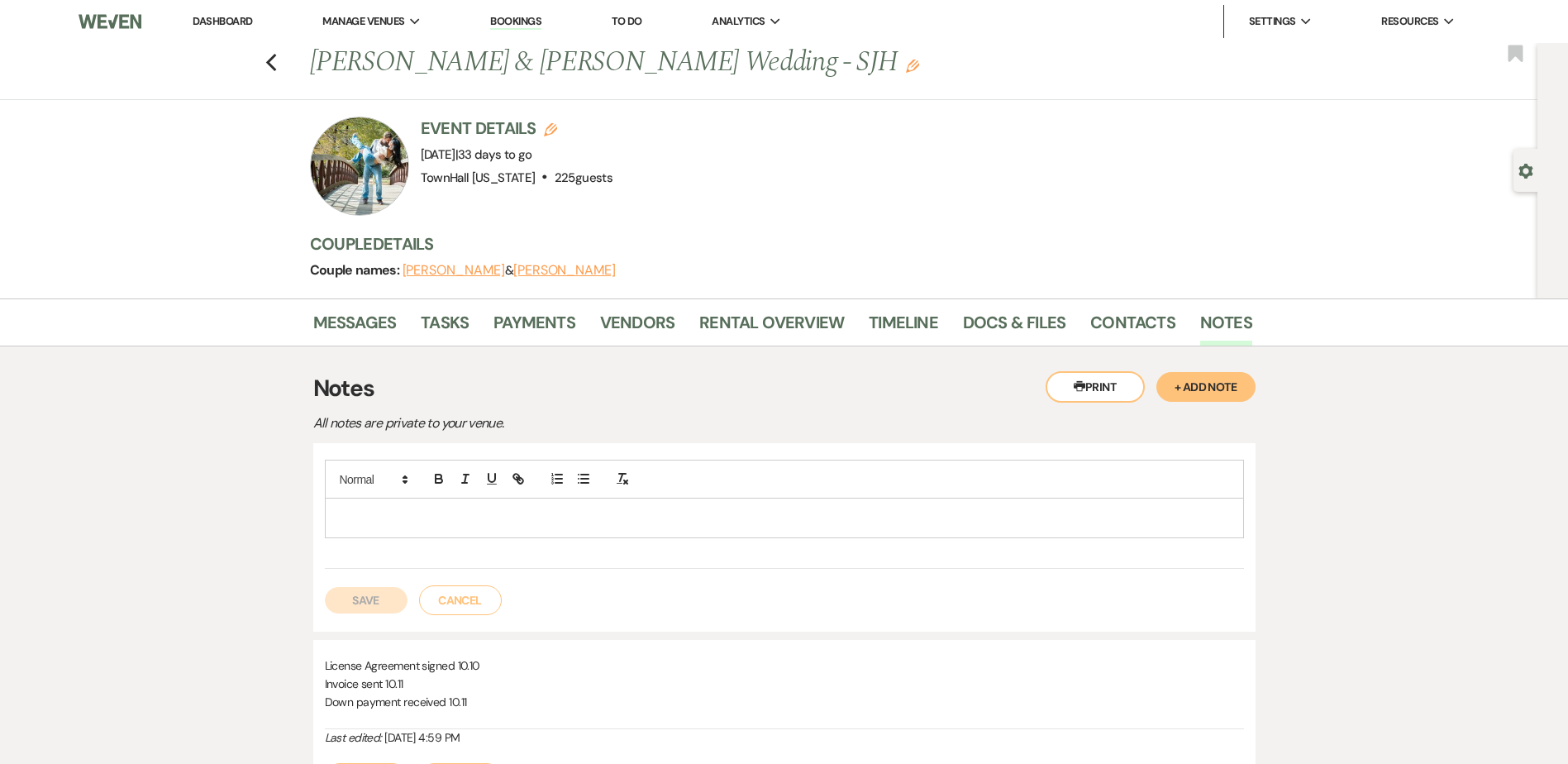
click at [404, 489] on div at bounding box center [784, 478] width 919 height 39
click at [405, 505] on div at bounding box center [784, 517] width 917 height 38
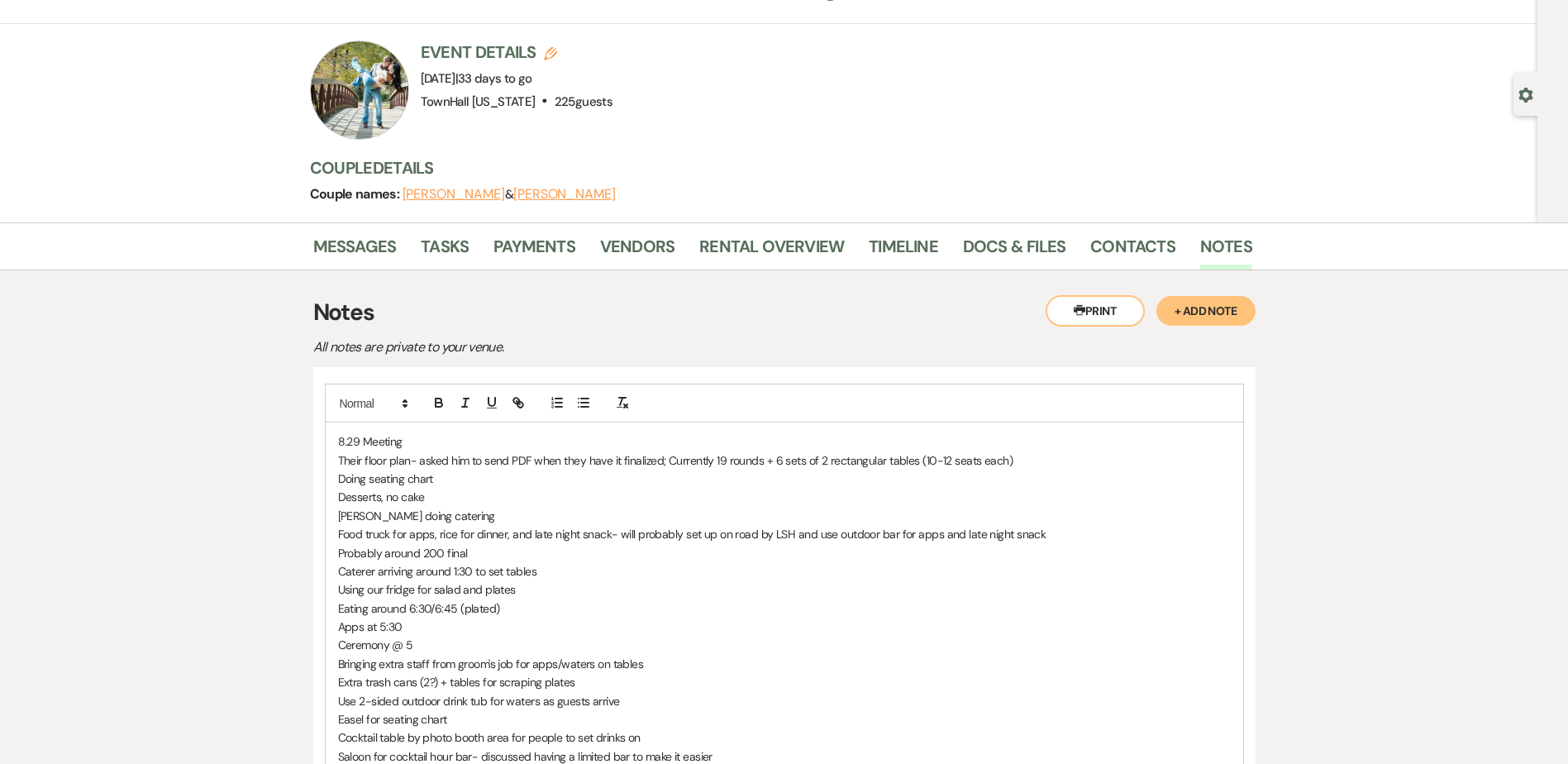
scroll to position [95, 0]
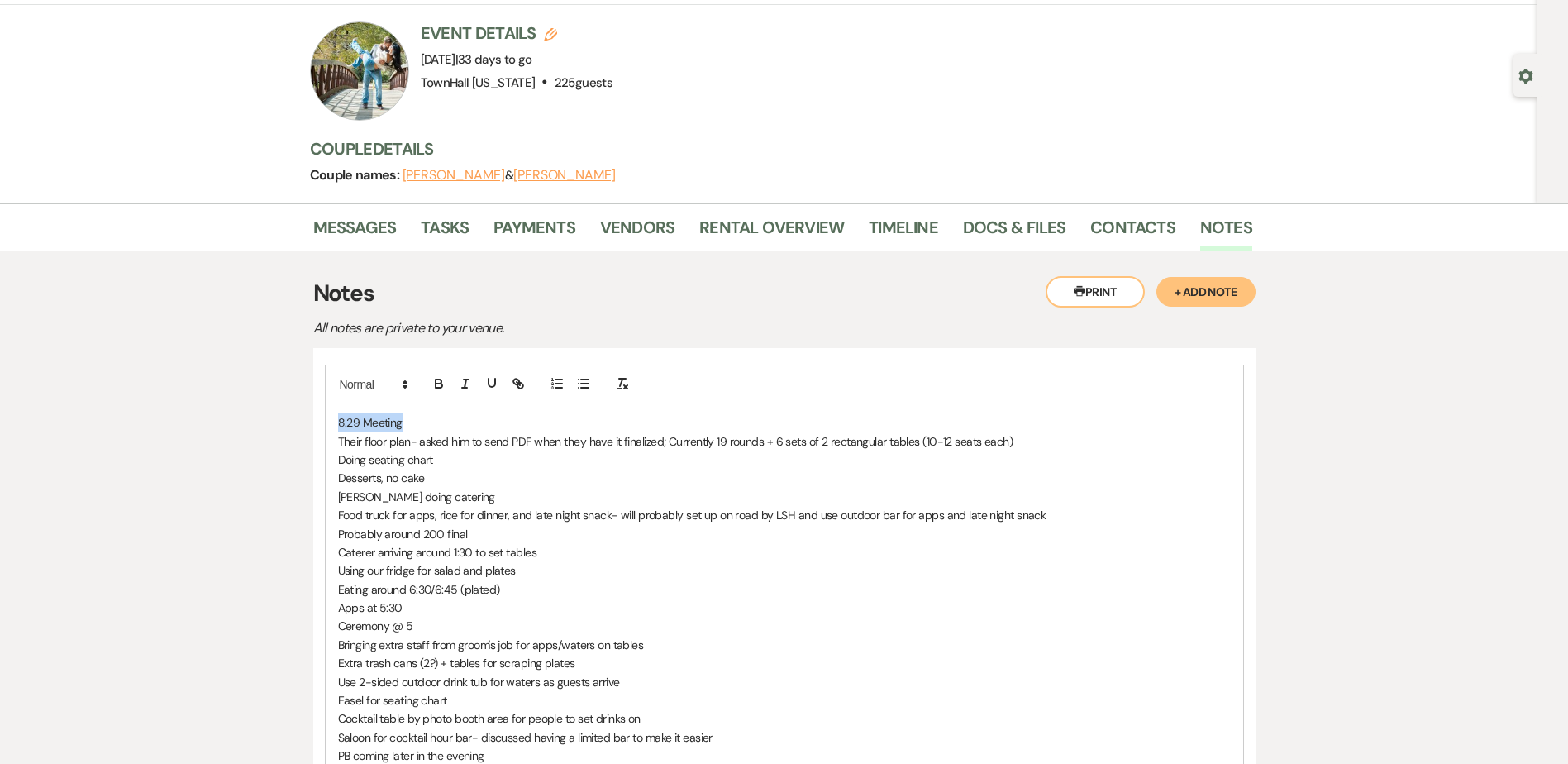
drag, startPoint x: 459, startPoint y: 422, endPoint x: 325, endPoint y: 416, distance: 134.1
click at [319, 419] on div "8.29 Meeting Their floor plan- asked him to send PDF when they have it finalize…" at bounding box center [784, 608] width 943 height 521
click at [437, 381] on icon "button" at bounding box center [439, 382] width 6 height 4
click at [487, 385] on icon "button" at bounding box center [491, 383] width 15 height 15
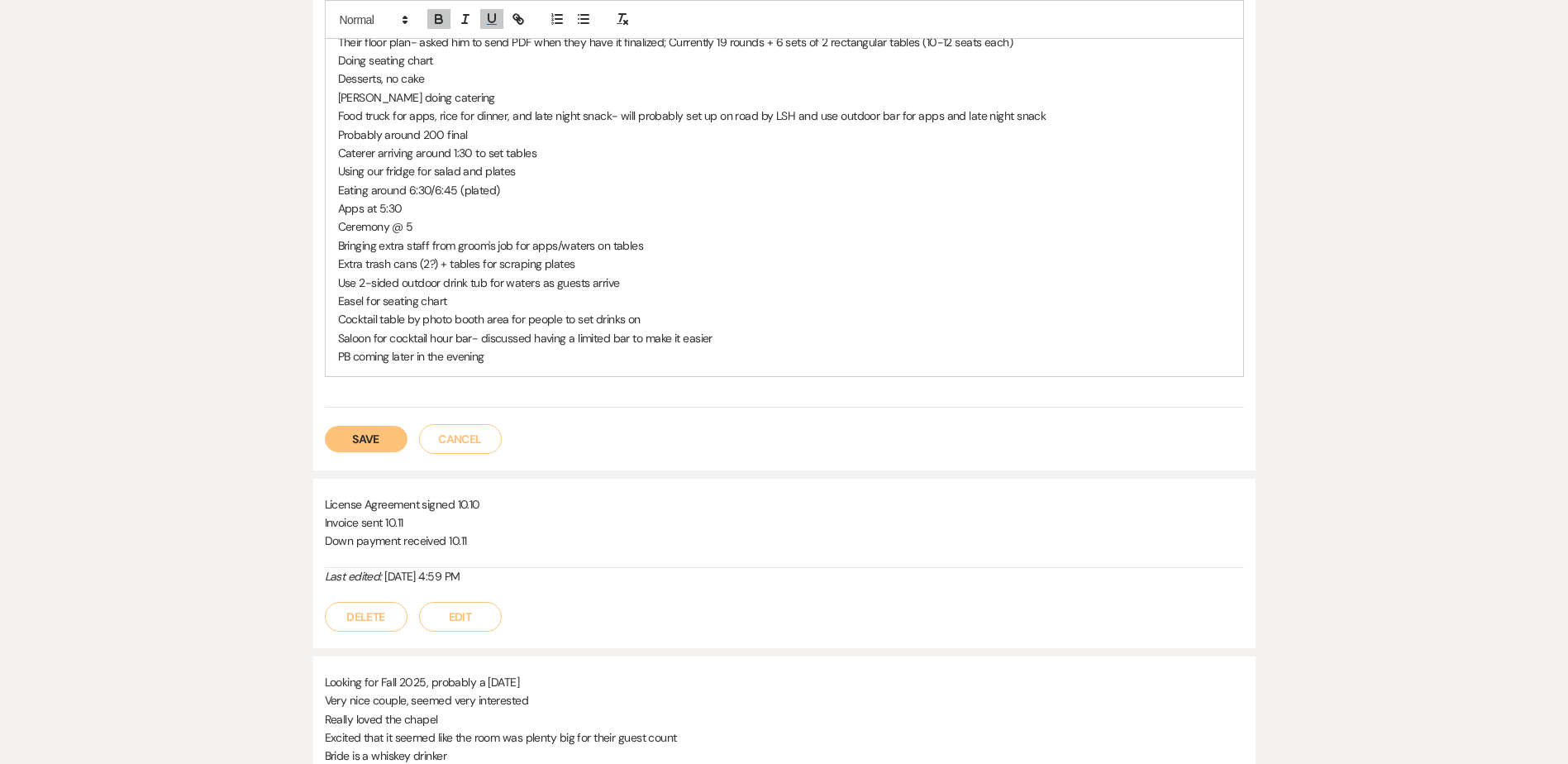
scroll to position [508, 0]
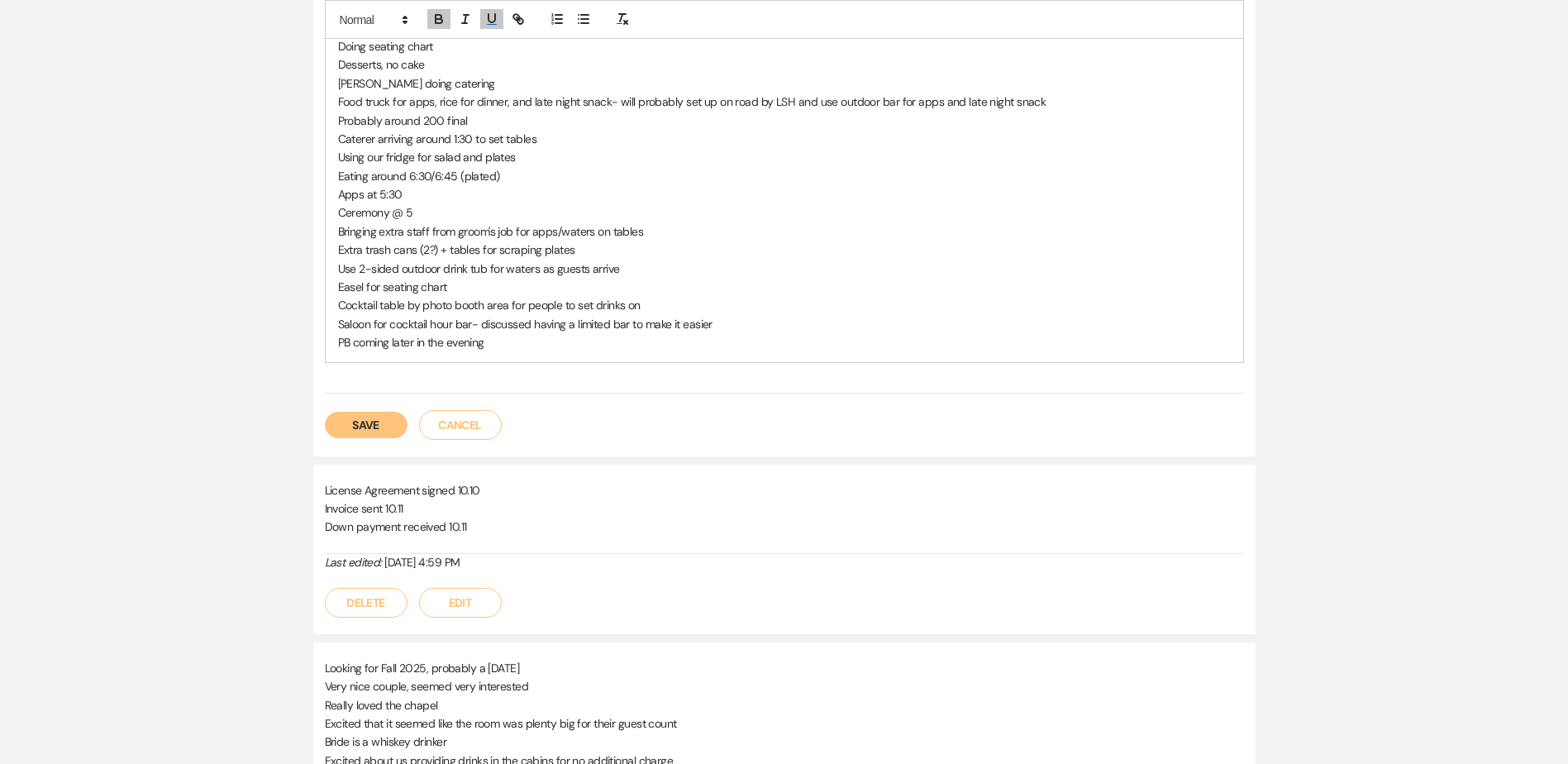
click at [385, 425] on button "Save" at bounding box center [367, 425] width 83 height 27
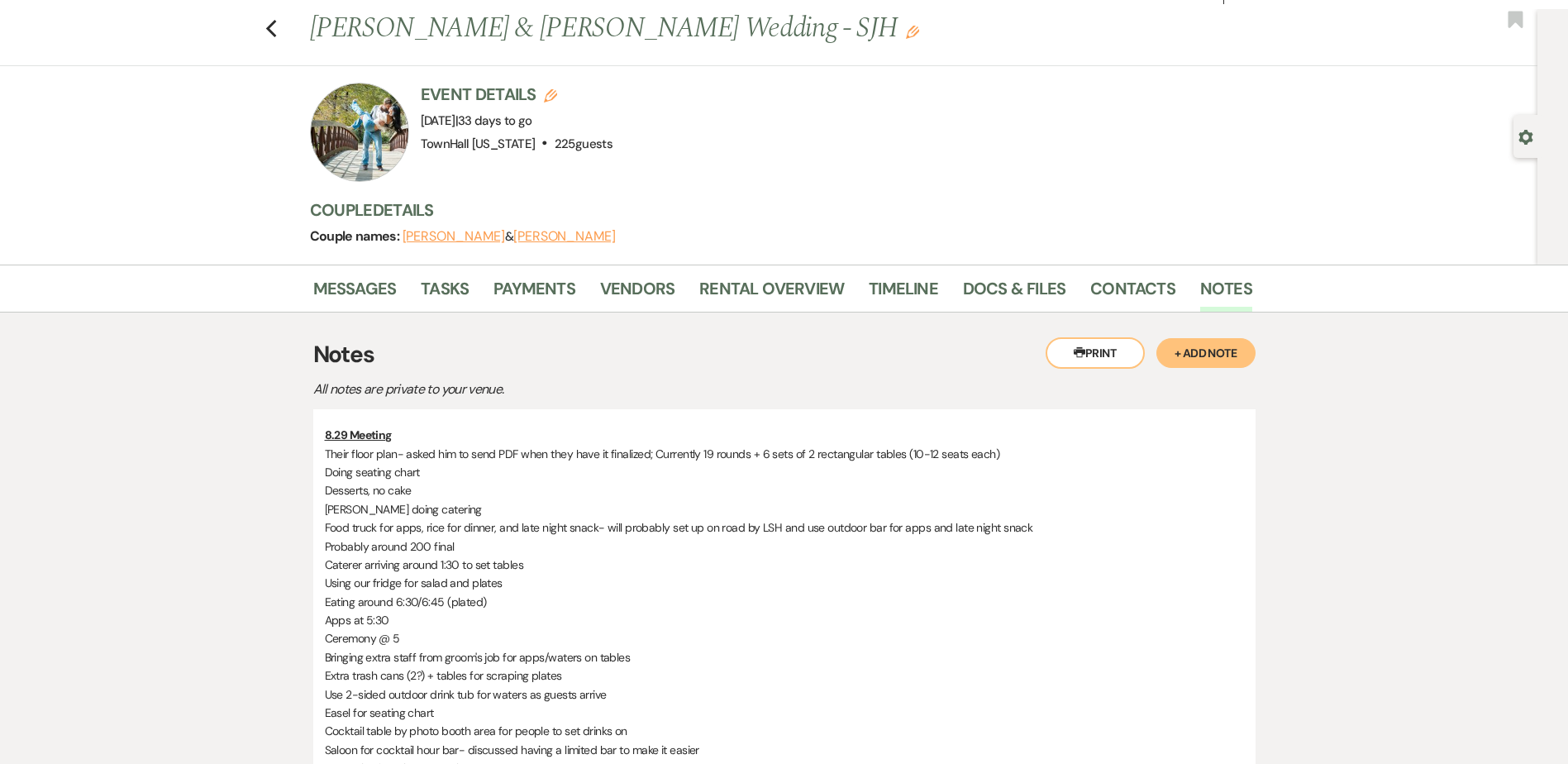
scroll to position [0, 0]
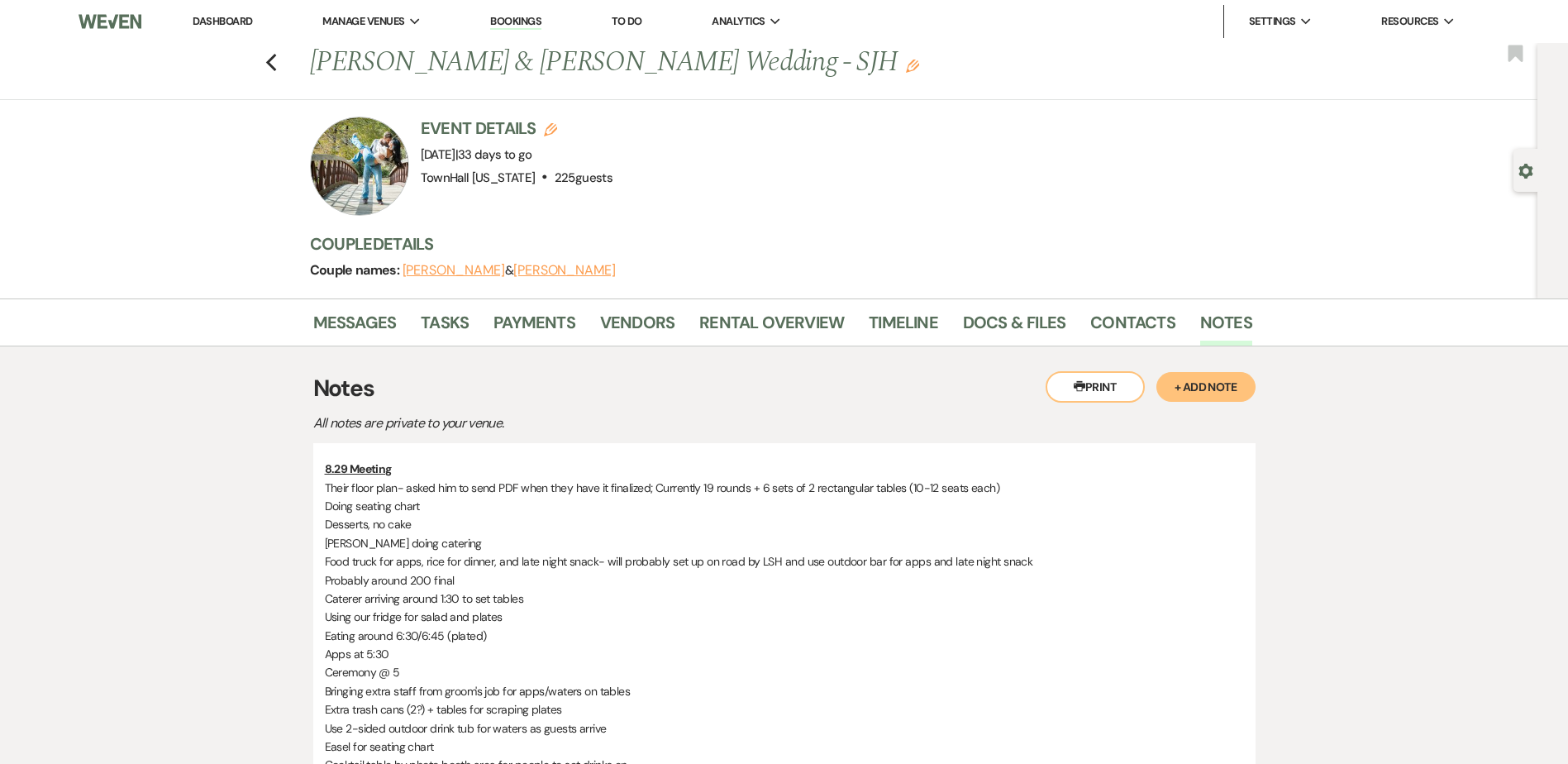
drag, startPoint x: 230, startPoint y: 23, endPoint x: 237, endPoint y: 34, distance: 13.0
click at [230, 23] on link "Dashboard" at bounding box center [222, 21] width 59 height 14
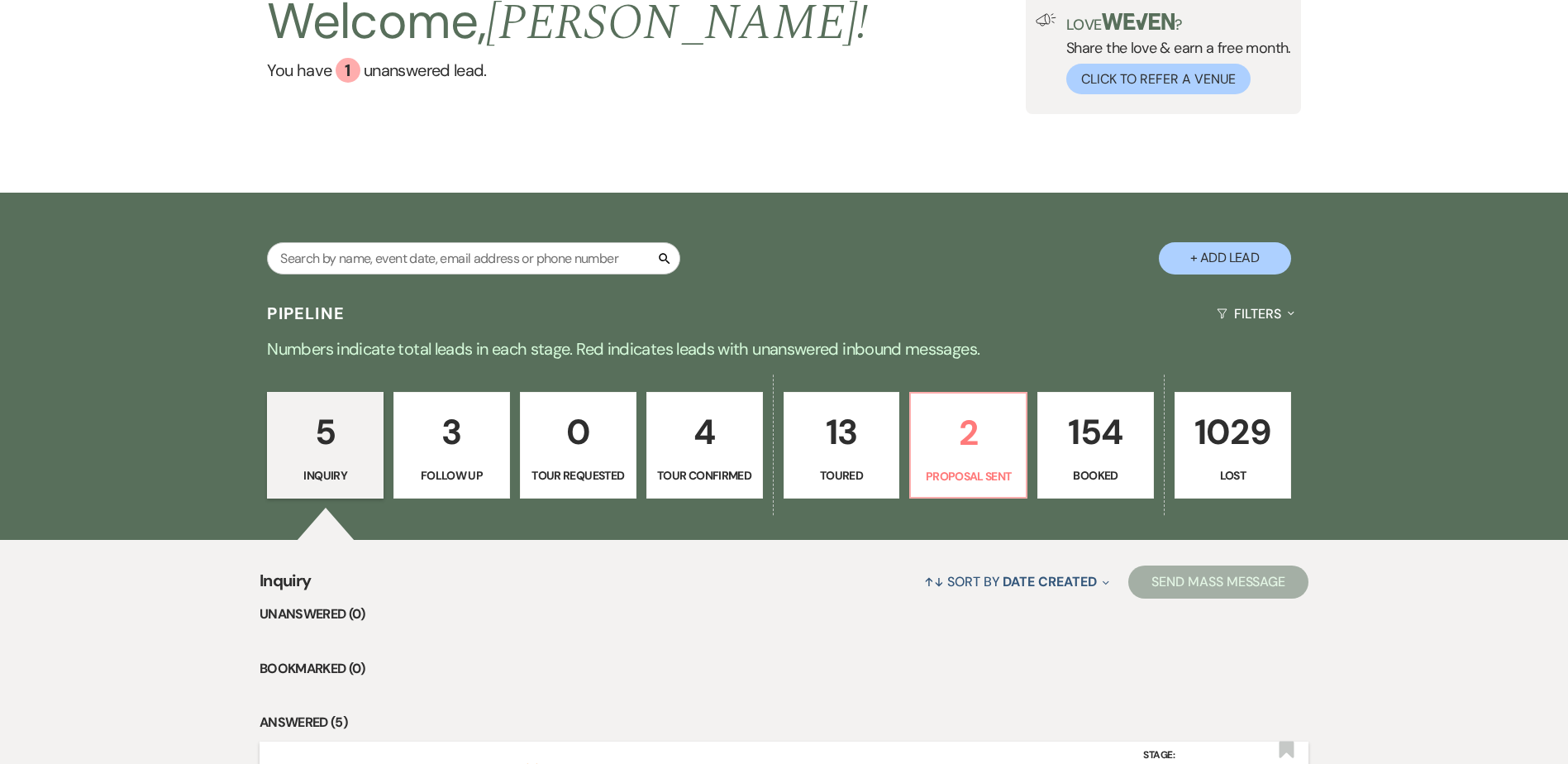
scroll to position [496, 0]
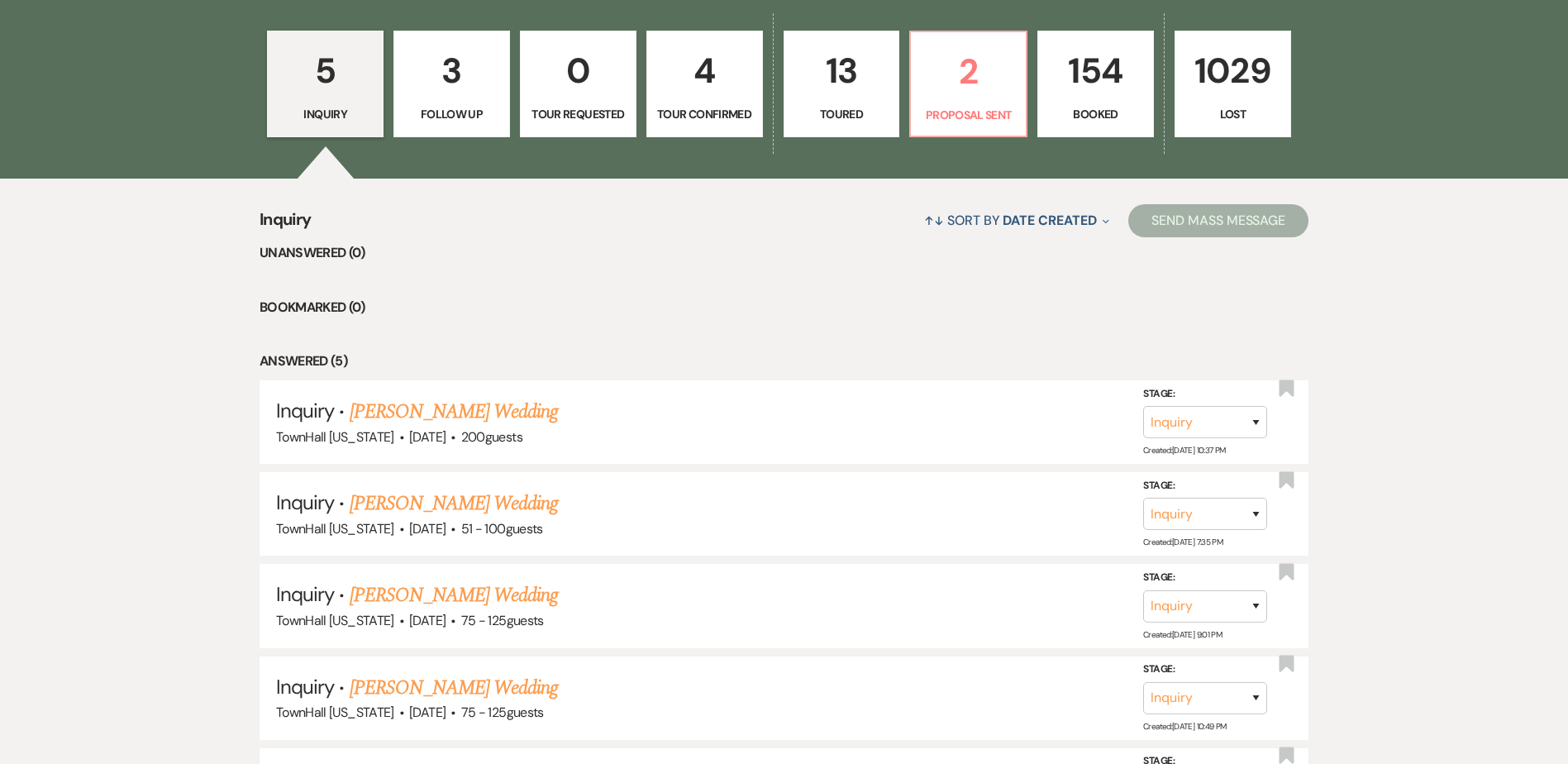
click at [1100, 137] on link "154 Booked" at bounding box center [1096, 84] width 117 height 108
select select "7"
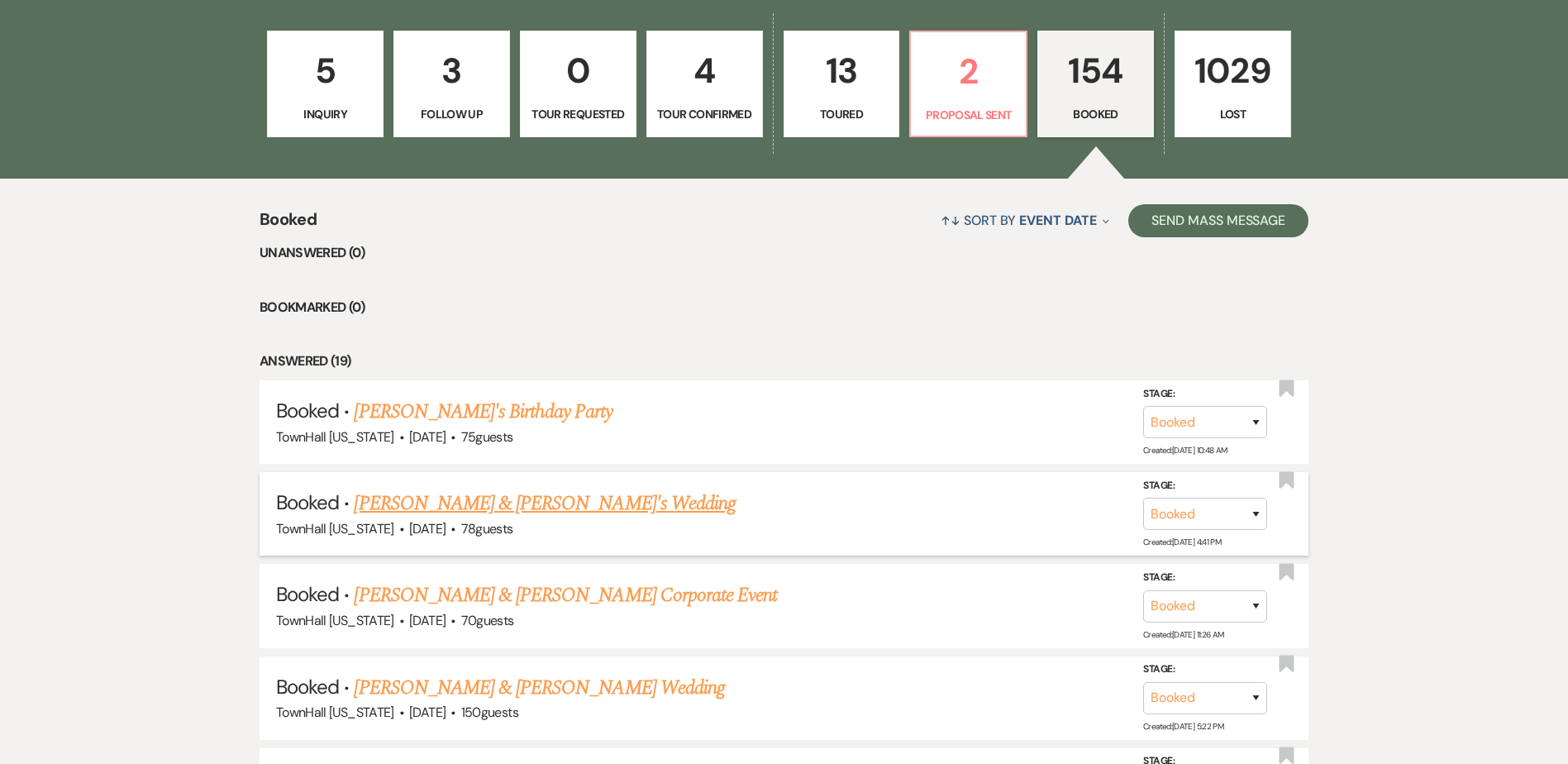
click at [514, 508] on link "[PERSON_NAME] & [PERSON_NAME]'s Wedding" at bounding box center [544, 503] width 381 height 30
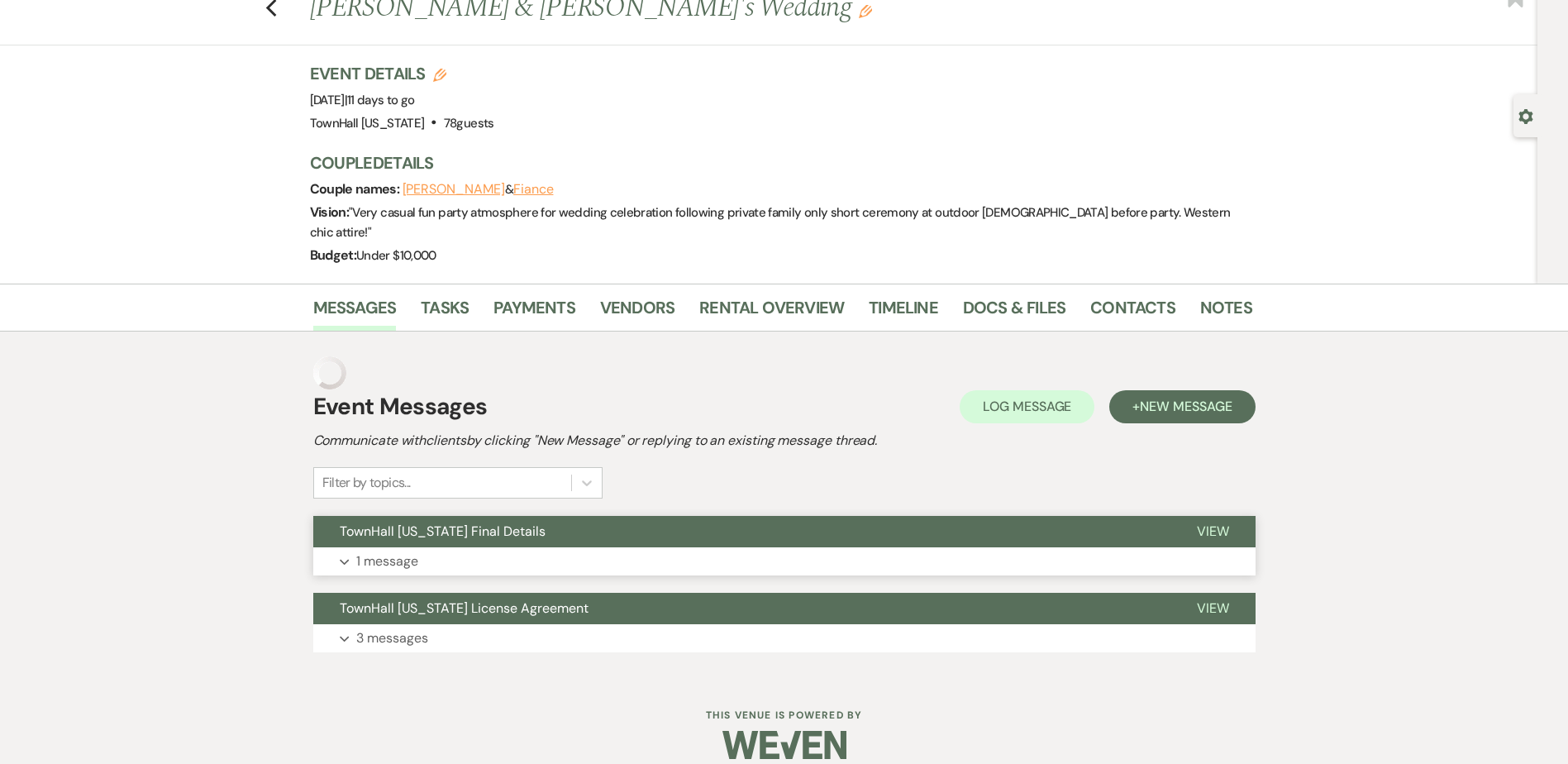
scroll to position [22, 0]
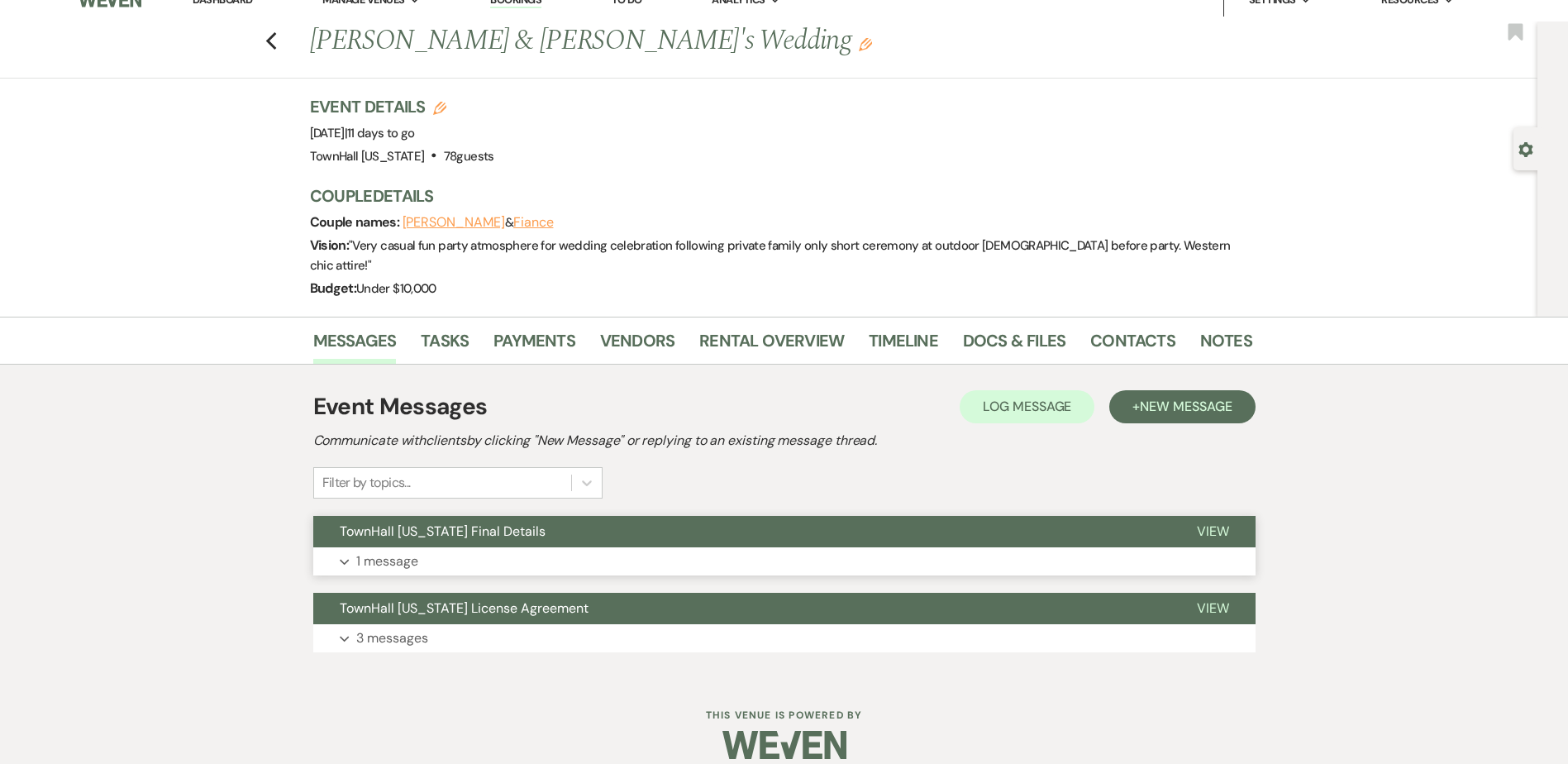
click at [781, 516] on button "TownHall [US_STATE] Final Details" at bounding box center [741, 532] width 857 height 32
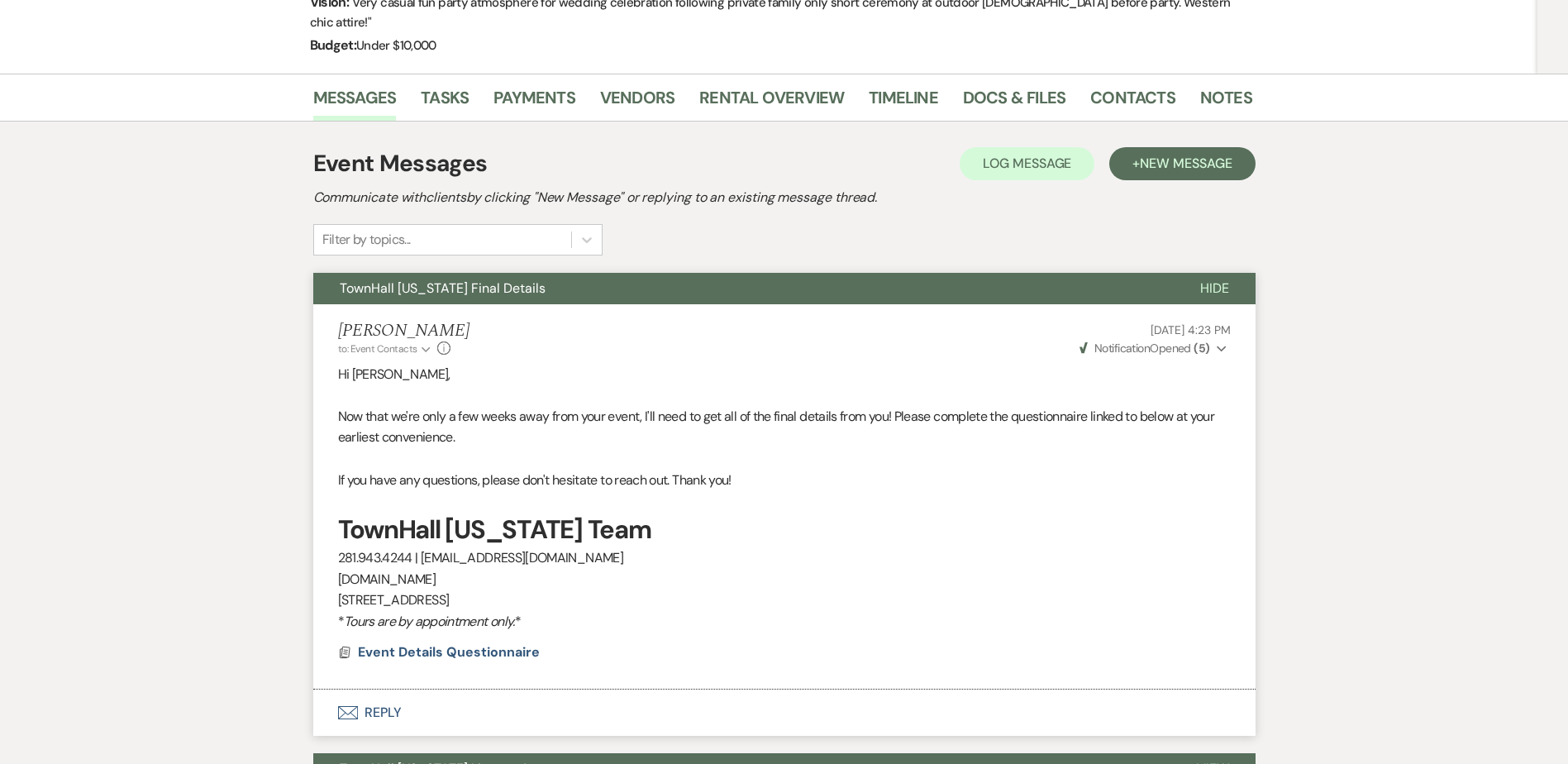
scroll to position [270, 0]
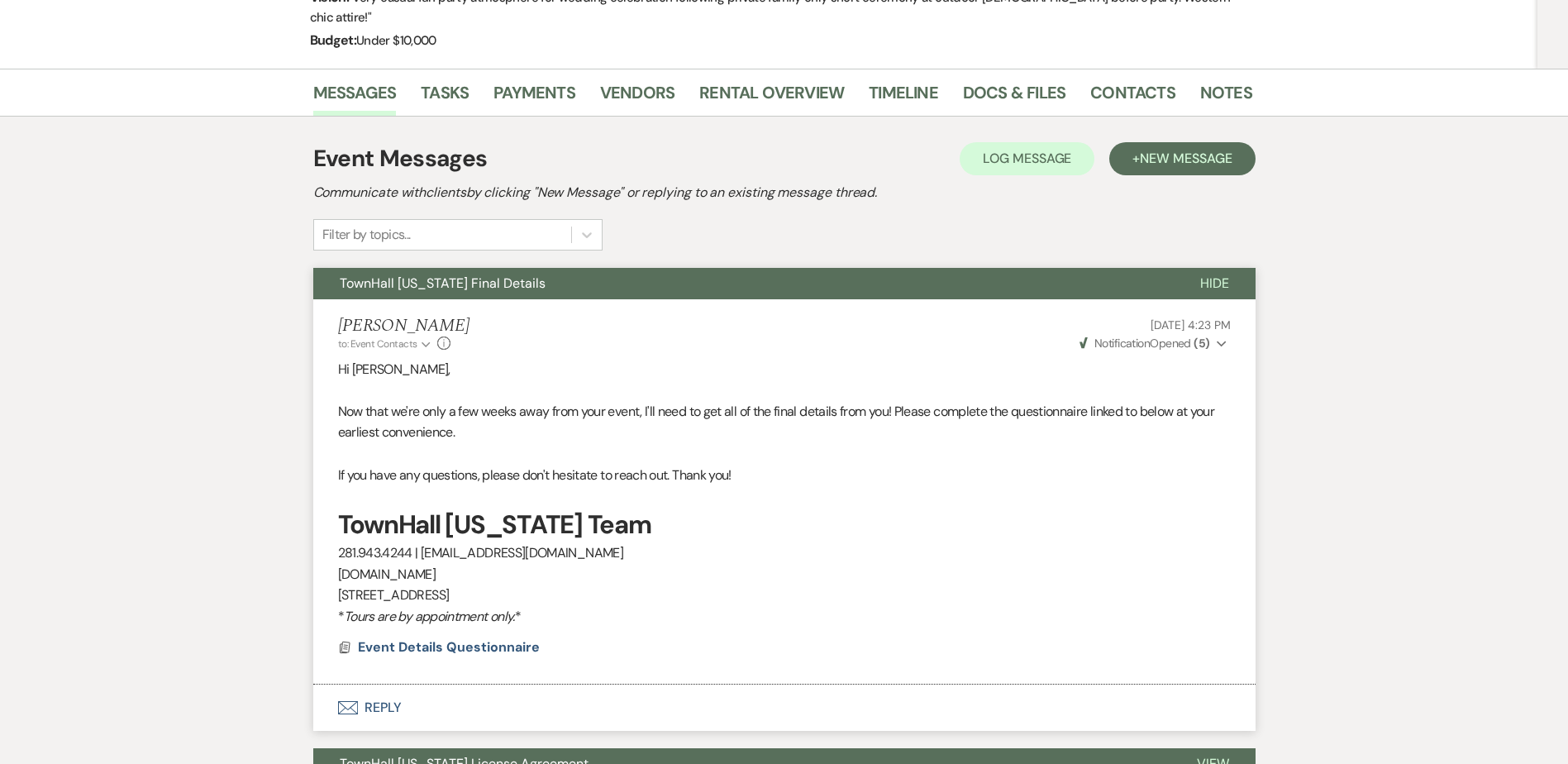
click at [375, 690] on button "Envelope Reply" at bounding box center [784, 708] width 943 height 46
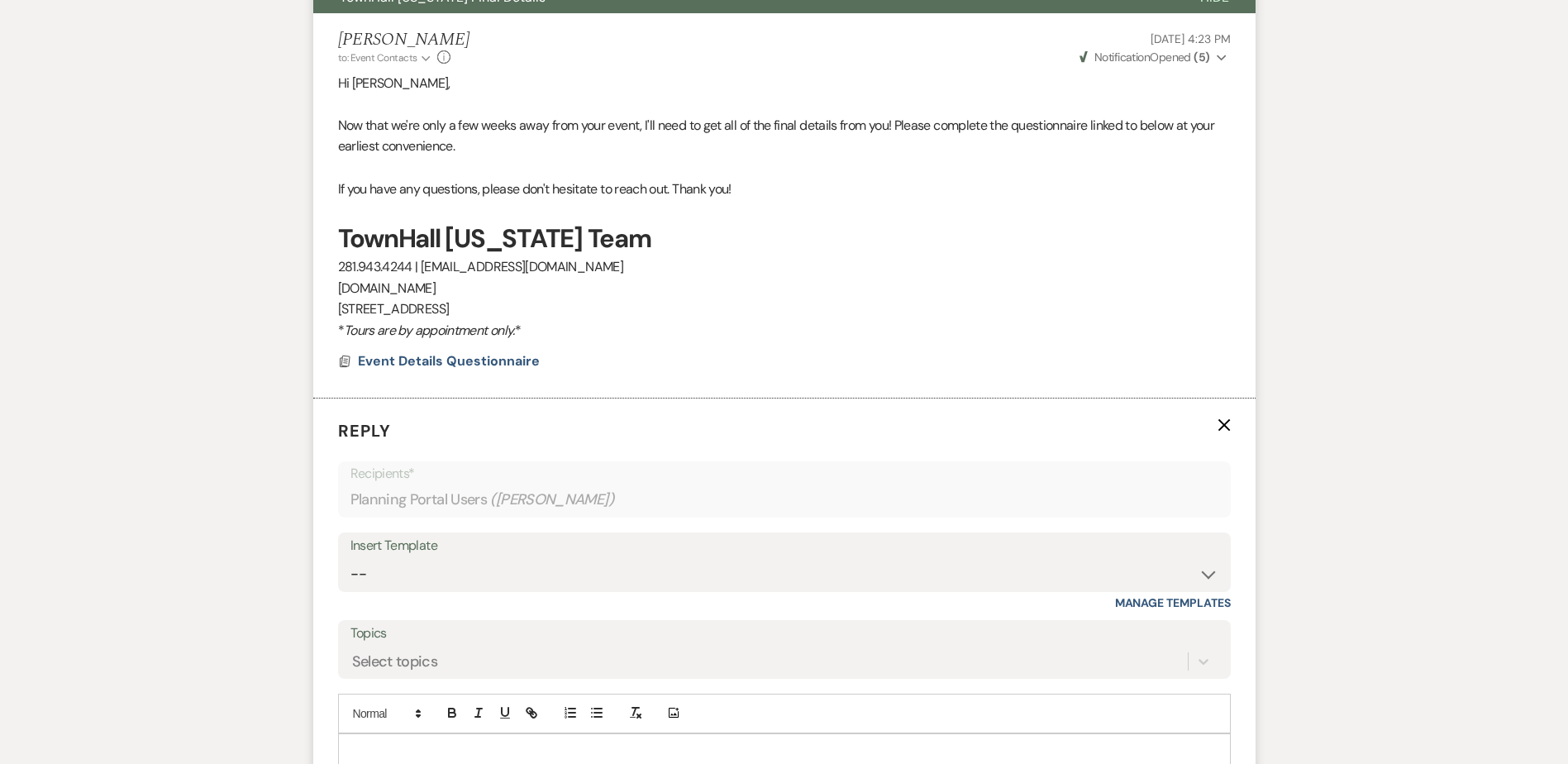
scroll to position [600, 0]
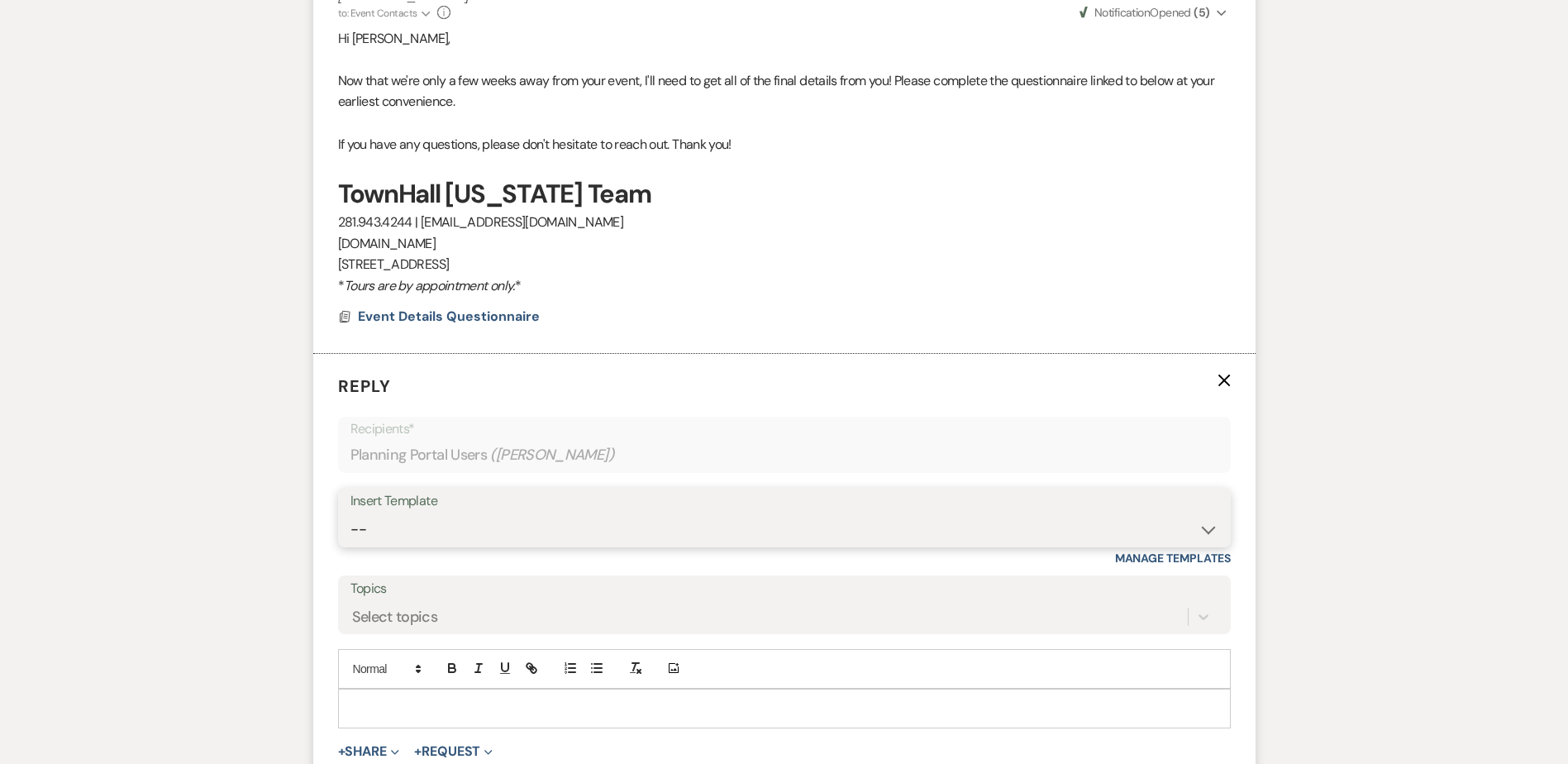
click at [371, 519] on select "-- Wedding Inquiry Follow Up: 2-3 days after initial lead- Avg Cost + Albums Th…" at bounding box center [784, 529] width 867 height 33
select select "1516"
click at [351, 513] on select "-- Wedding Inquiry Follow Up: 2-3 days after initial lead- Avg Cost + Albums Th…" at bounding box center [784, 529] width 867 height 33
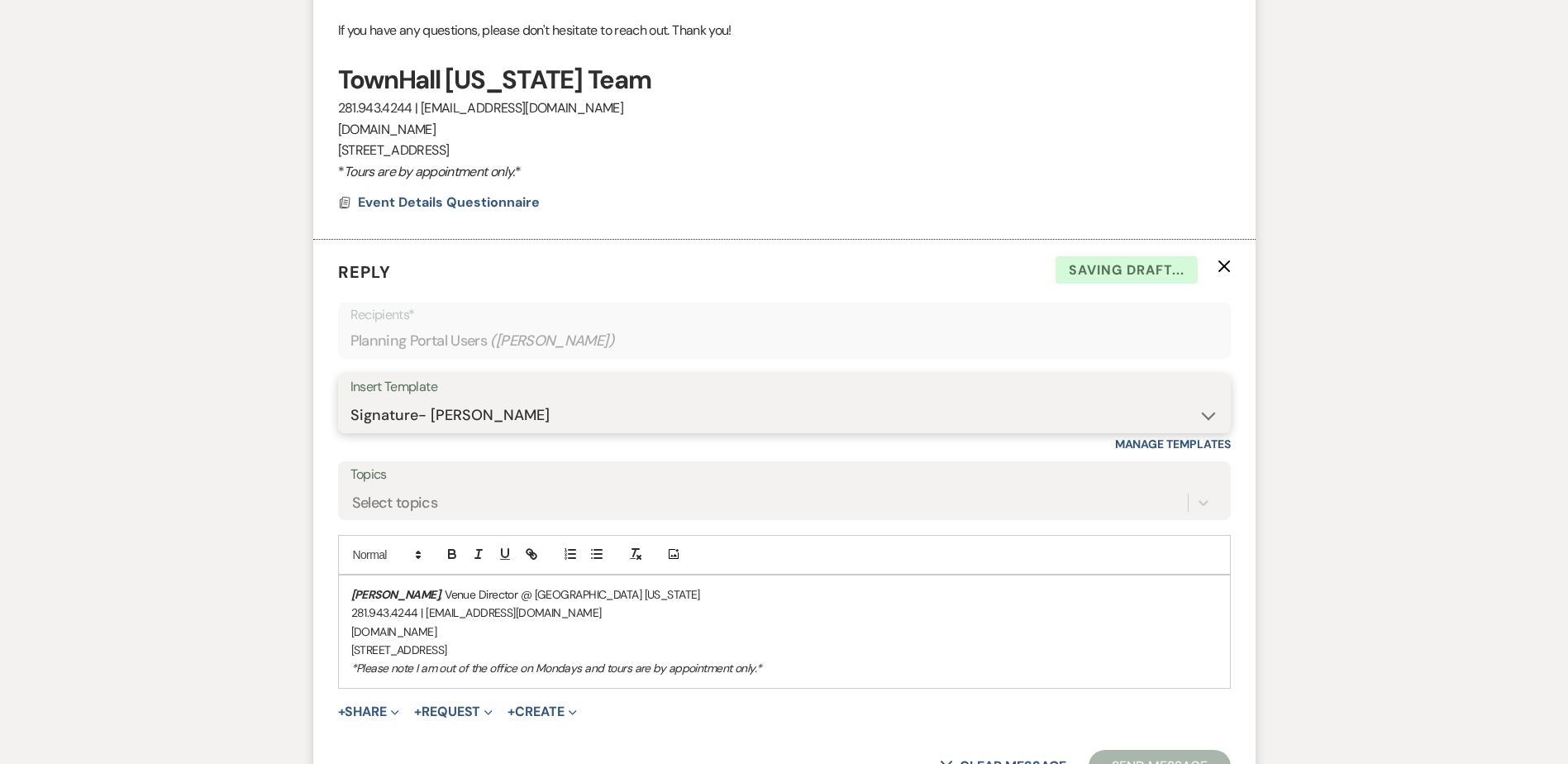
scroll to position [931, 0]
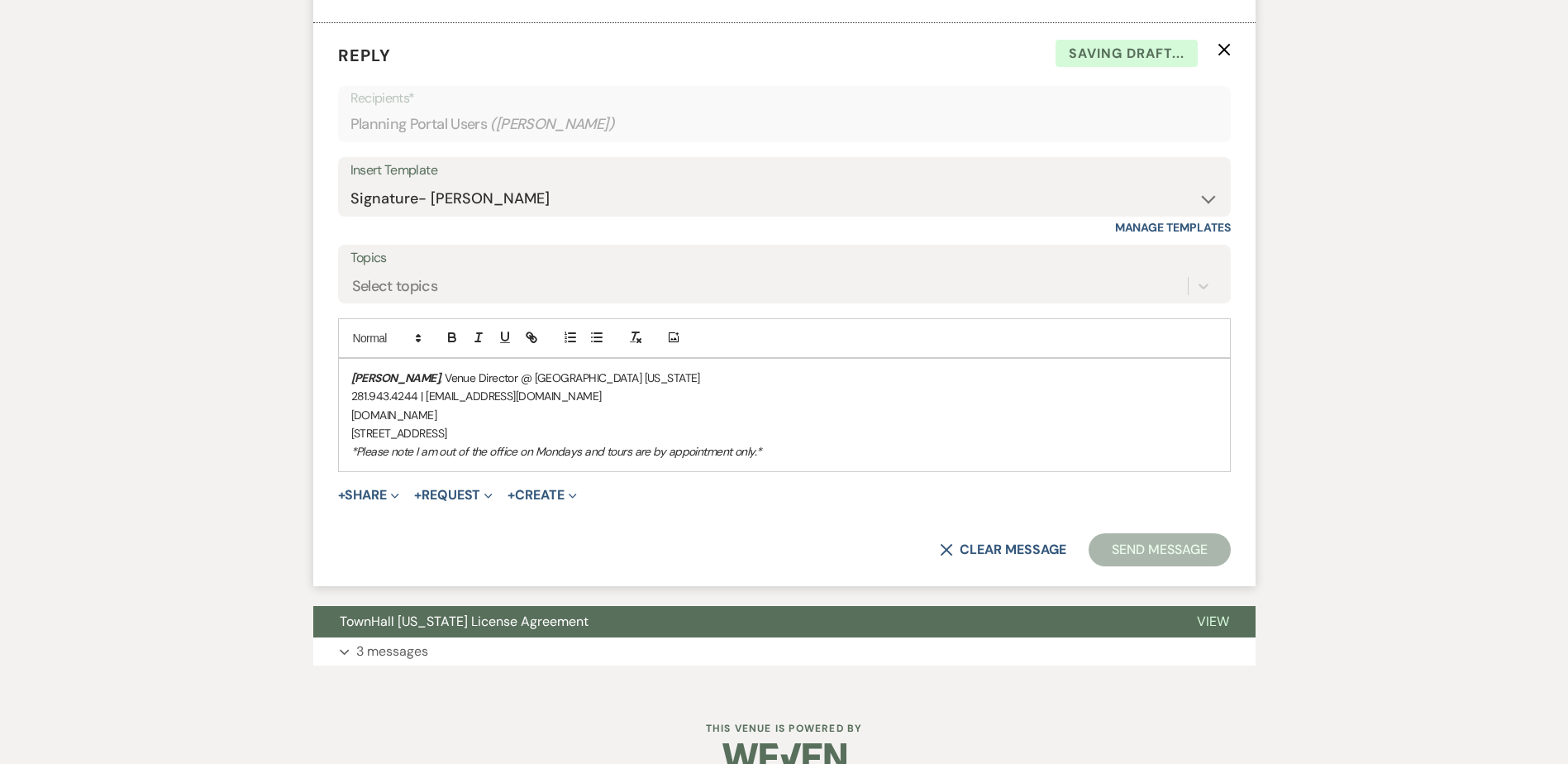
click at [356, 371] on em "[PERSON_NAME]" at bounding box center [395, 378] width 89 height 15
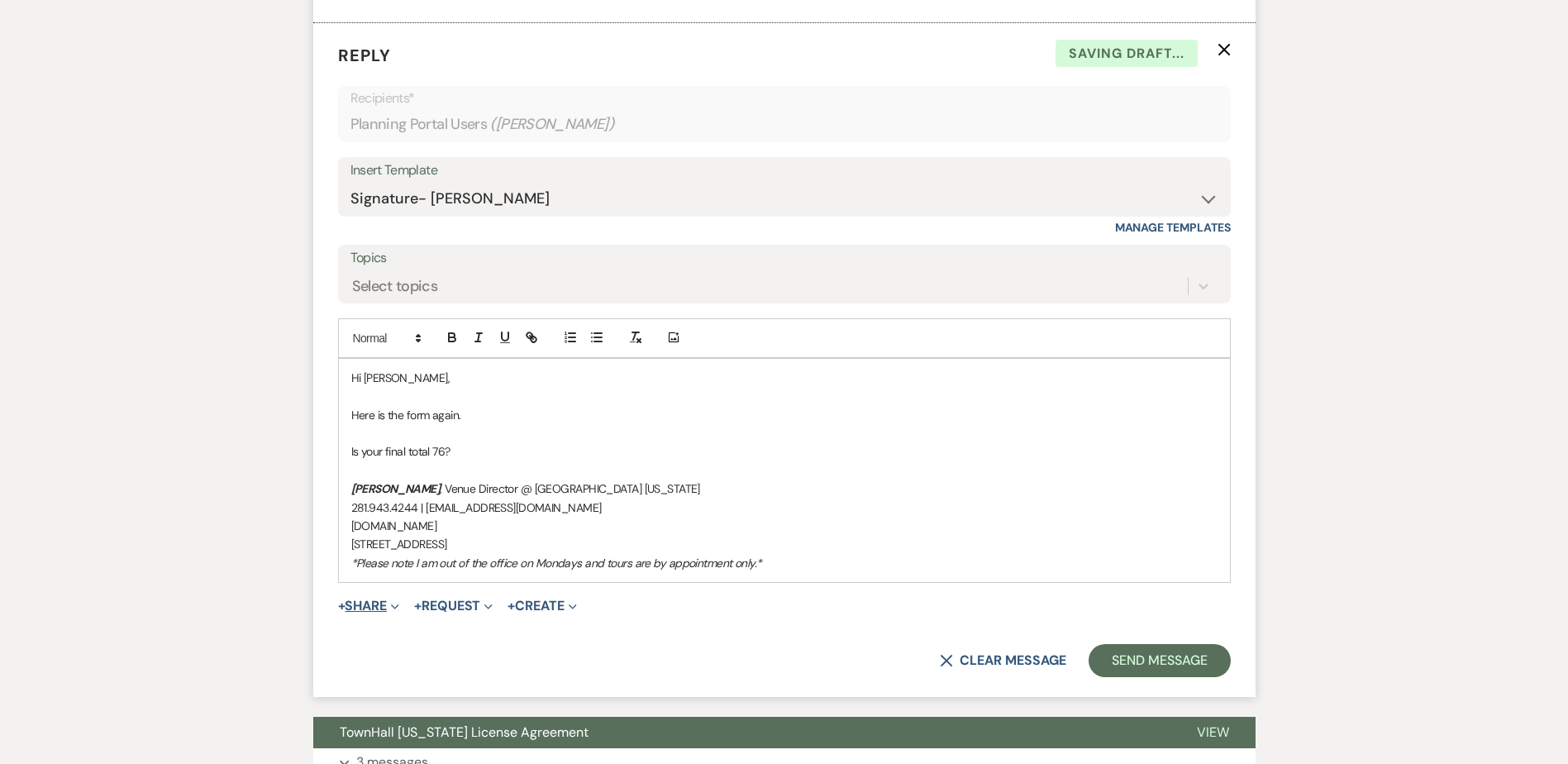
click at [387, 599] on button "+ Share Expand" at bounding box center [369, 605] width 62 height 13
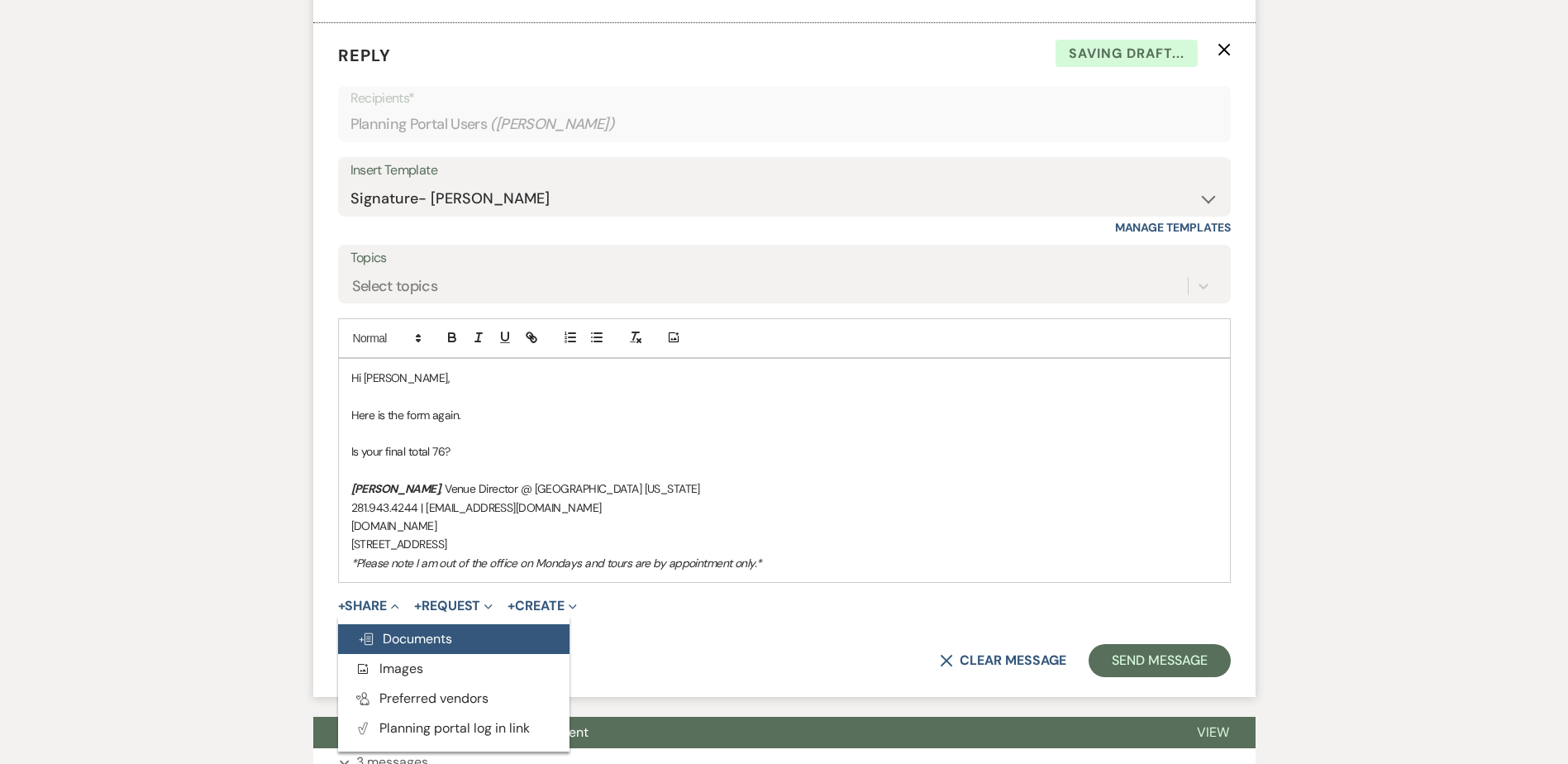
click at [390, 630] on span "Doc Upload Documents" at bounding box center [404, 638] width 94 height 18
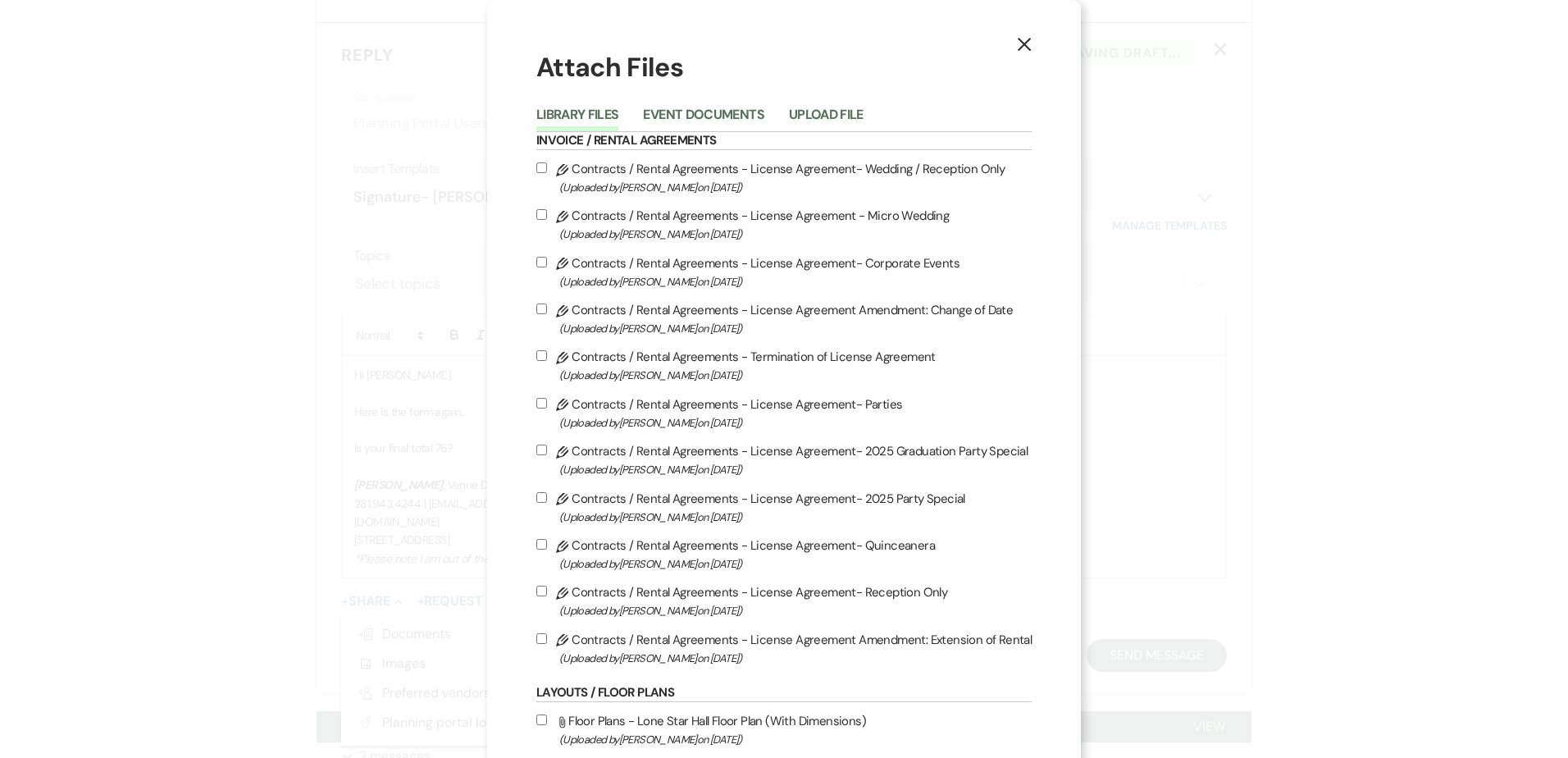
click at [705, 102] on div "Library Files Event Documents Upload File" at bounding box center [784, 115] width 495 height 34
click at [709, 108] on button "Event Documents" at bounding box center [703, 119] width 121 height 23
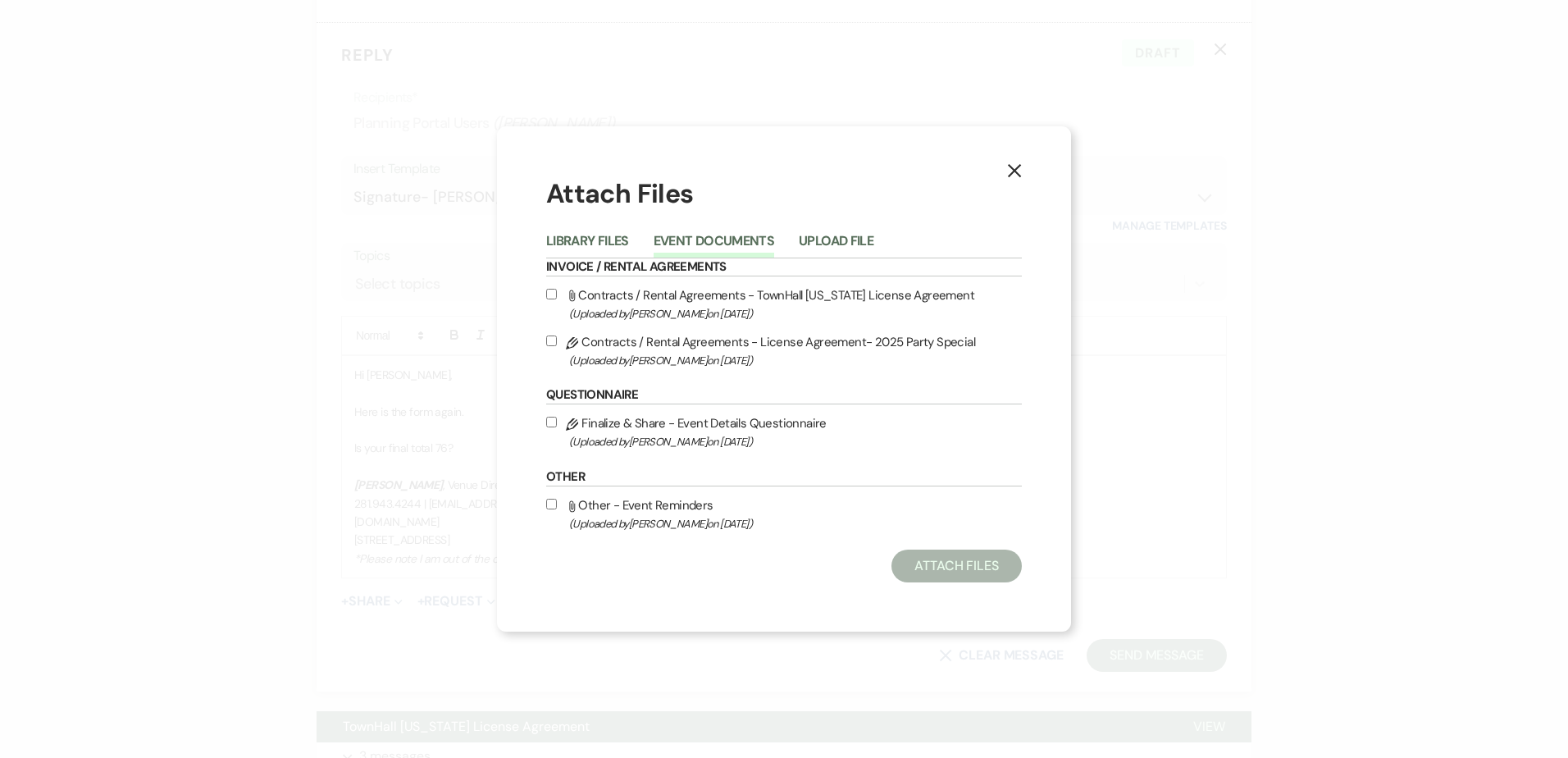
click at [554, 424] on input "Pencil Finalize & Share - Event Details Questionnaire (Uploaded by [PERSON_NAME…" at bounding box center [551, 422] width 11 height 11
checkbox input "true"
click at [936, 563] on button "Attach Files" at bounding box center [956, 565] width 130 height 32
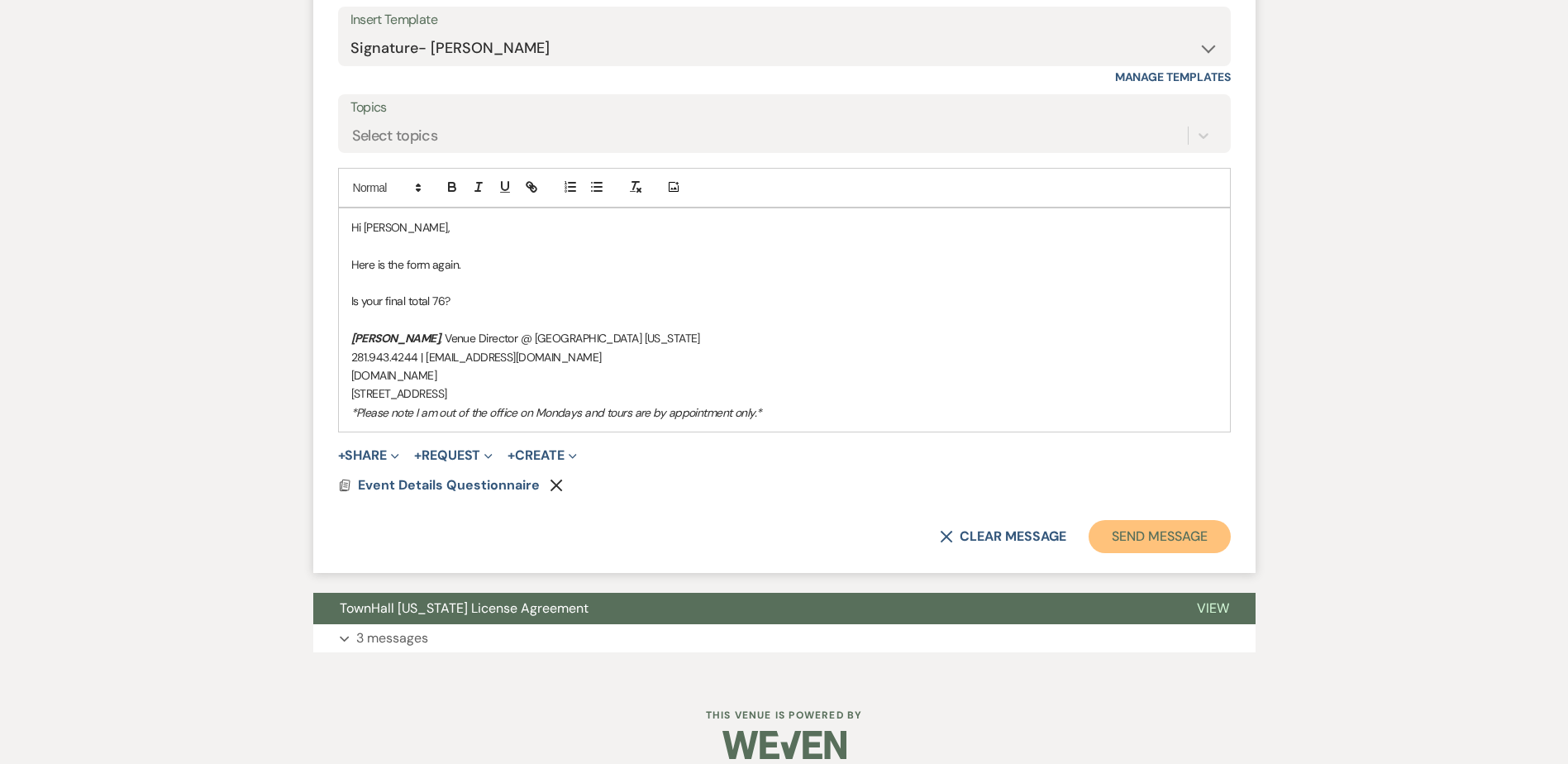
click at [1185, 520] on button "Send Message" at bounding box center [1159, 536] width 141 height 33
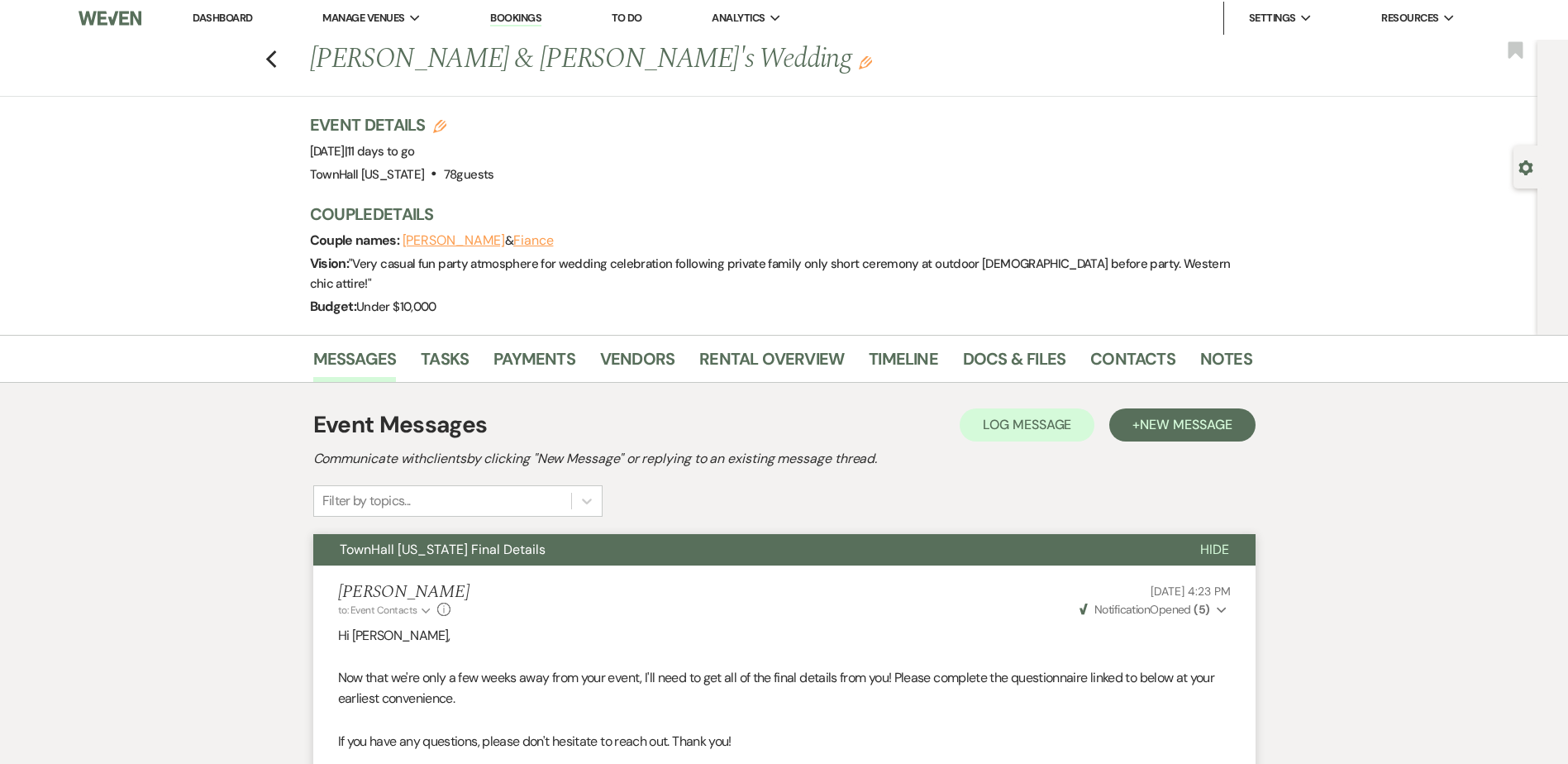
scroll to position [0, 0]
